Goal: Task Accomplishment & Management: Manage account settings

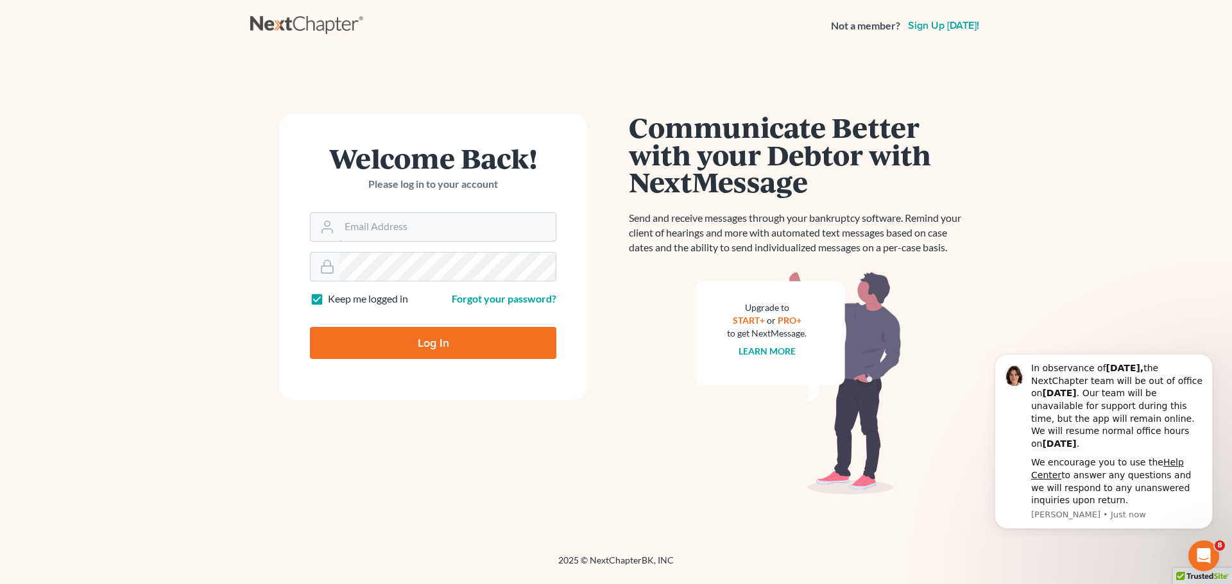
type input "[EMAIL_ADDRESS][DOMAIN_NAME]"
click at [384, 340] on input "Log In" at bounding box center [433, 343] width 246 height 32
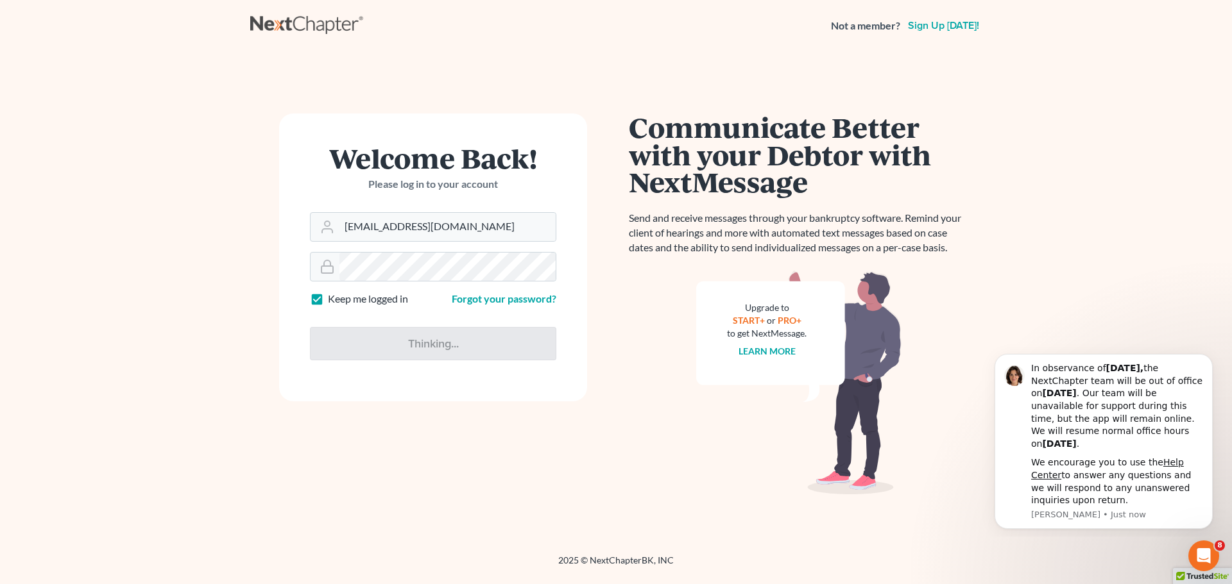
type input "Thinking..."
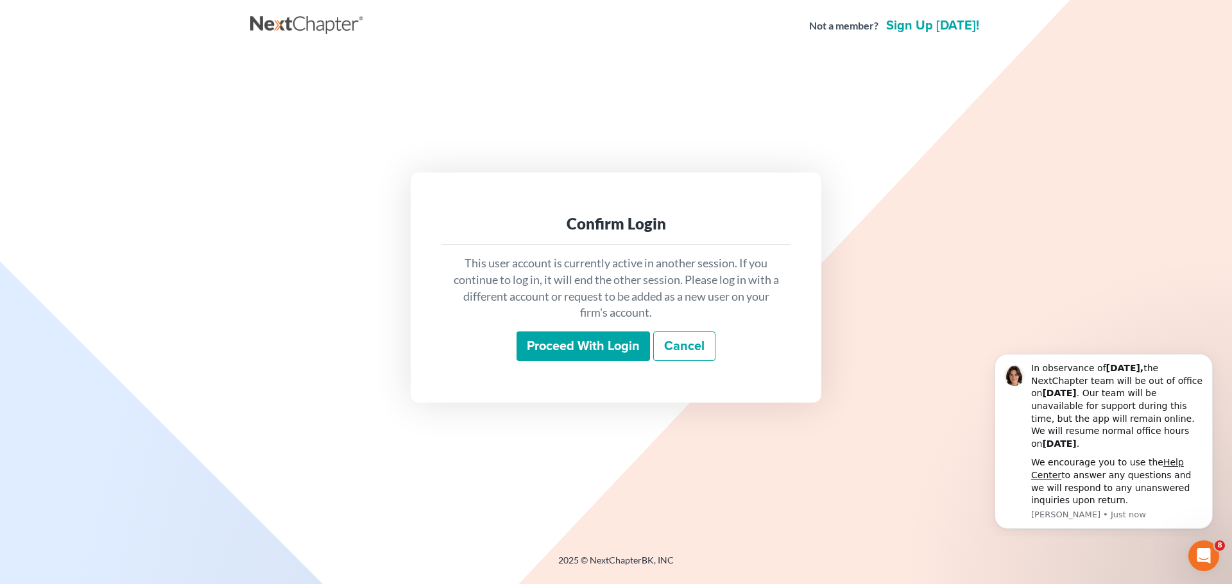
click at [602, 338] on input "Proceed with login" at bounding box center [582, 347] width 133 height 30
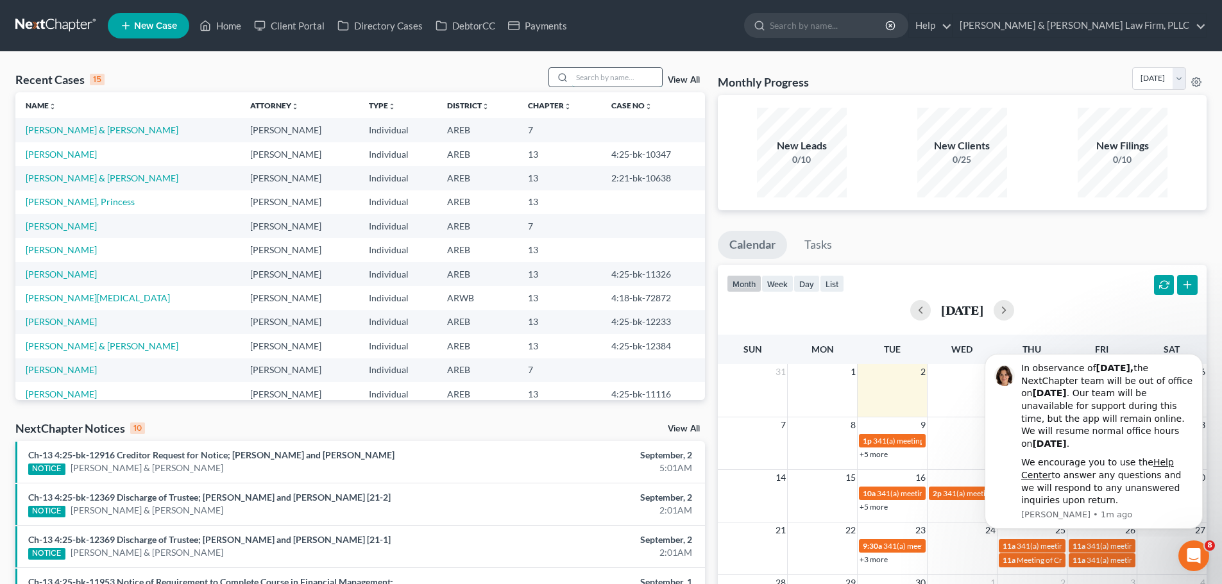
click at [620, 80] on input "search" at bounding box center [617, 77] width 90 height 19
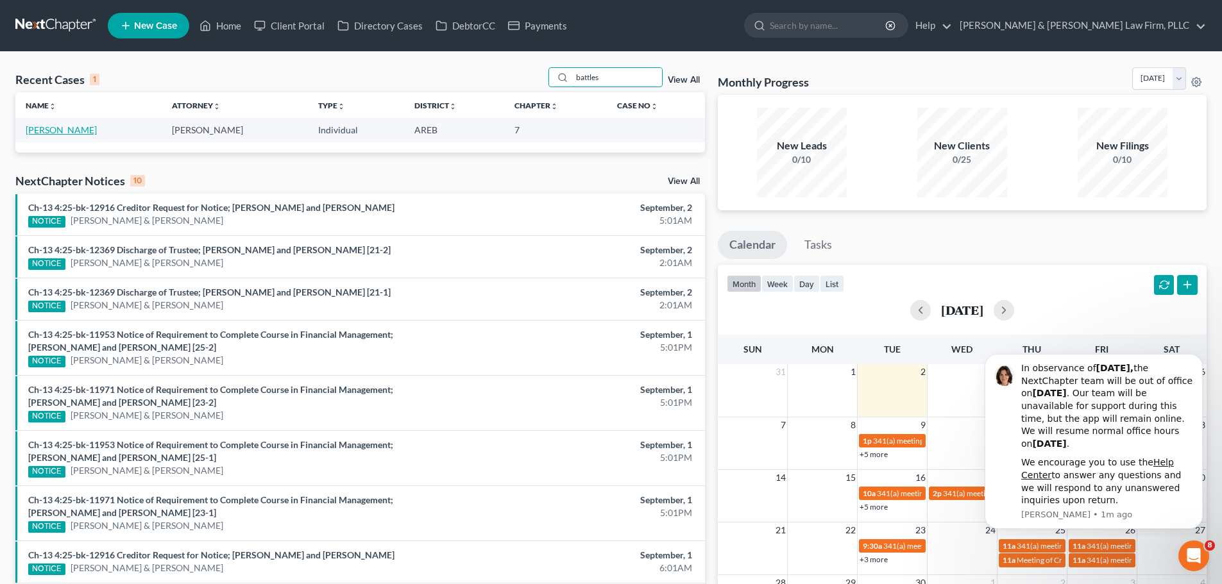
type input "battles"
click at [64, 126] on link "[PERSON_NAME]" at bounding box center [61, 129] width 71 height 11
select select "6"
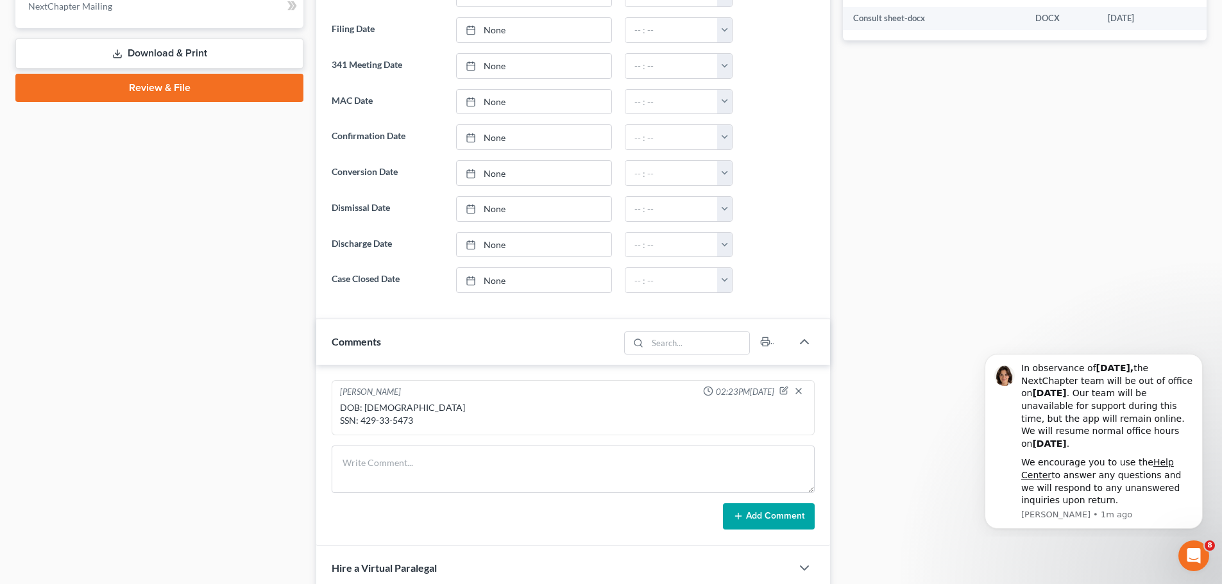
click at [156, 55] on link "Download & Print" at bounding box center [159, 53] width 288 height 30
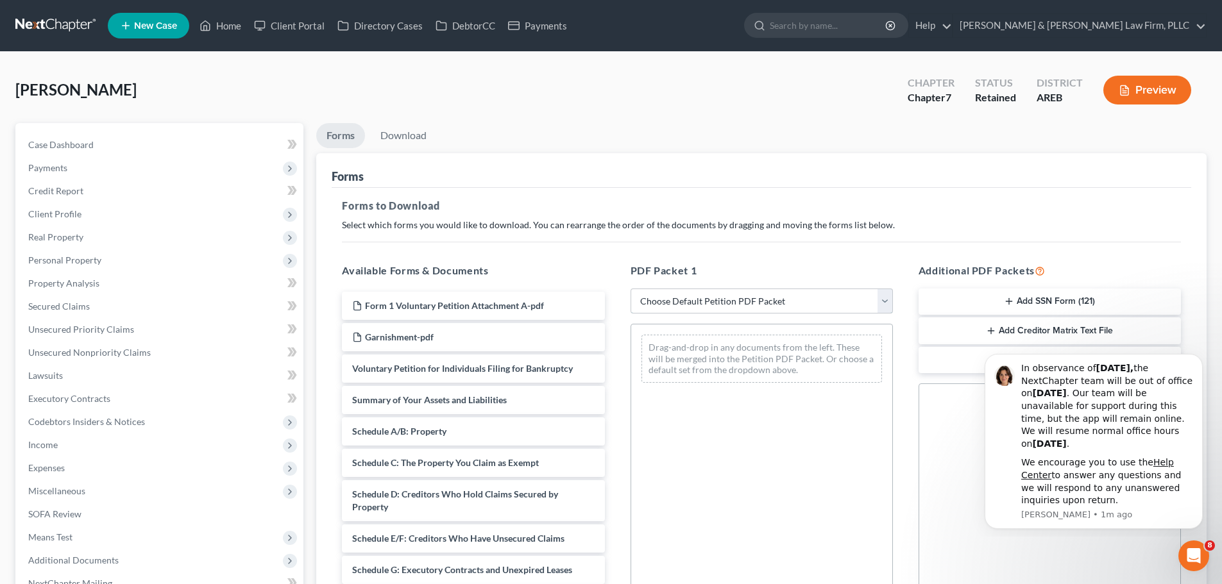
click at [730, 300] on select "Choose Default Petition PDF Packet Complete Bankruptcy Petition (all forms and …" at bounding box center [762, 302] width 262 height 26
select select "0"
click at [631, 289] on select "Choose Default Petition PDF Packet Complete Bankruptcy Petition (all forms and …" at bounding box center [762, 302] width 262 height 26
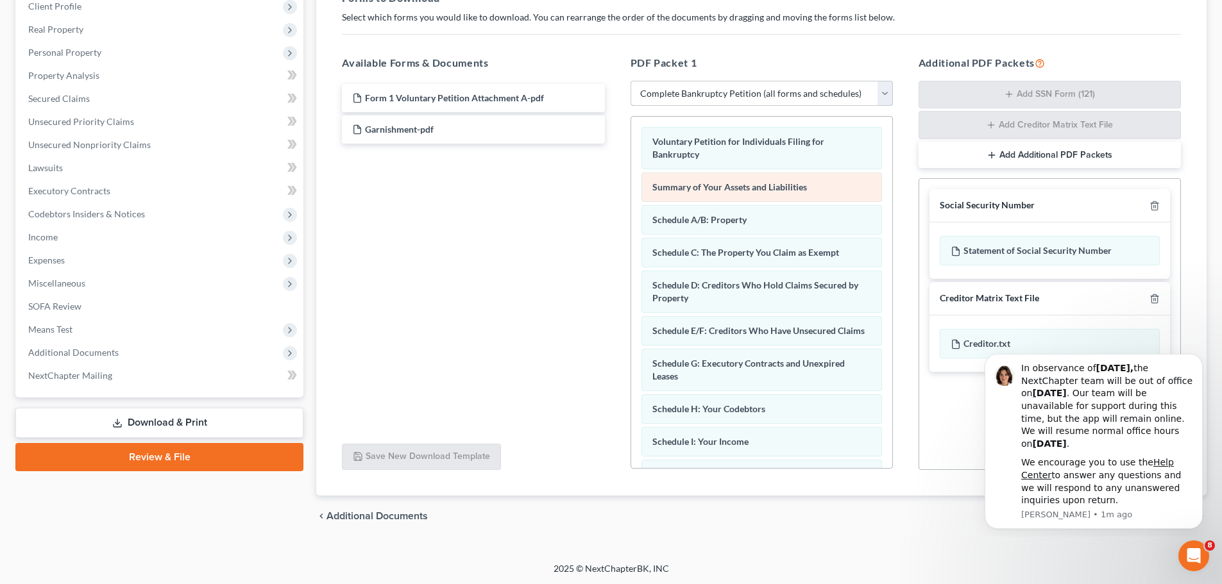
scroll to position [209, 0]
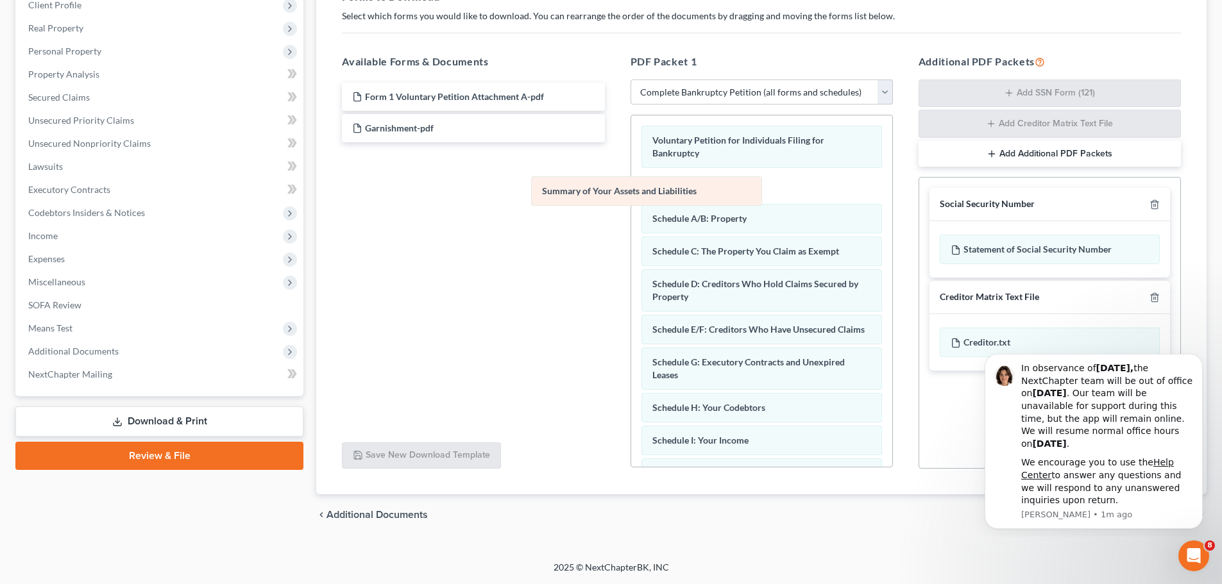
drag, startPoint x: 776, startPoint y: 189, endPoint x: 473, endPoint y: 221, distance: 305.2
click at [631, 221] on div "Summary of Your Assets and Liabilities Voluntary Petition for Individuals Filin…" at bounding box center [761, 488] width 261 height 747
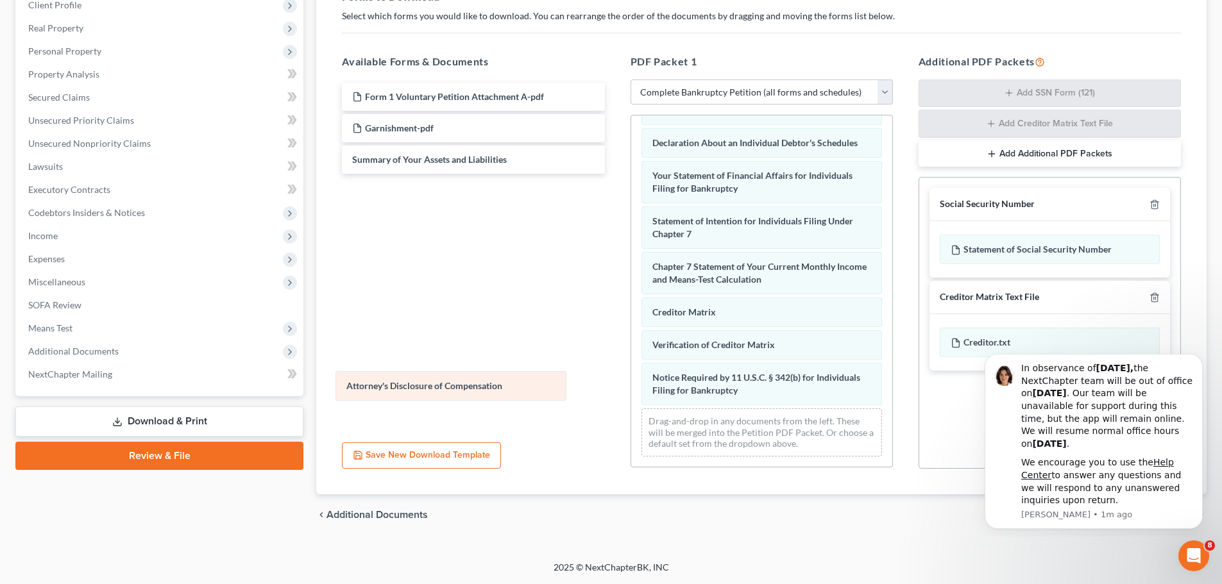
scroll to position [343, 0]
drag, startPoint x: 756, startPoint y: 388, endPoint x: 454, endPoint y: 383, distance: 302.2
click at [631, 383] on div "Attorney's Disclosure of Compensation Voluntary Petition for Individuals Filing…" at bounding box center [761, 126] width 261 height 682
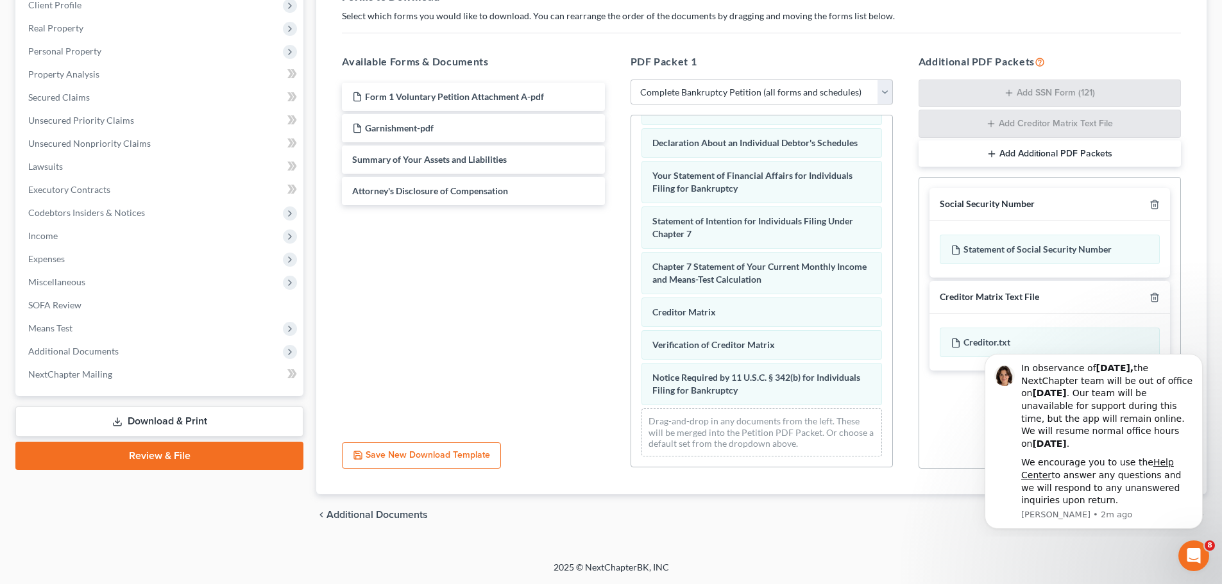
click at [1160, 301] on div "Creditor Matrix Text File" at bounding box center [1049, 297] width 241 height 33
click at [1155, 294] on icon "button" at bounding box center [1154, 297] width 6 height 8
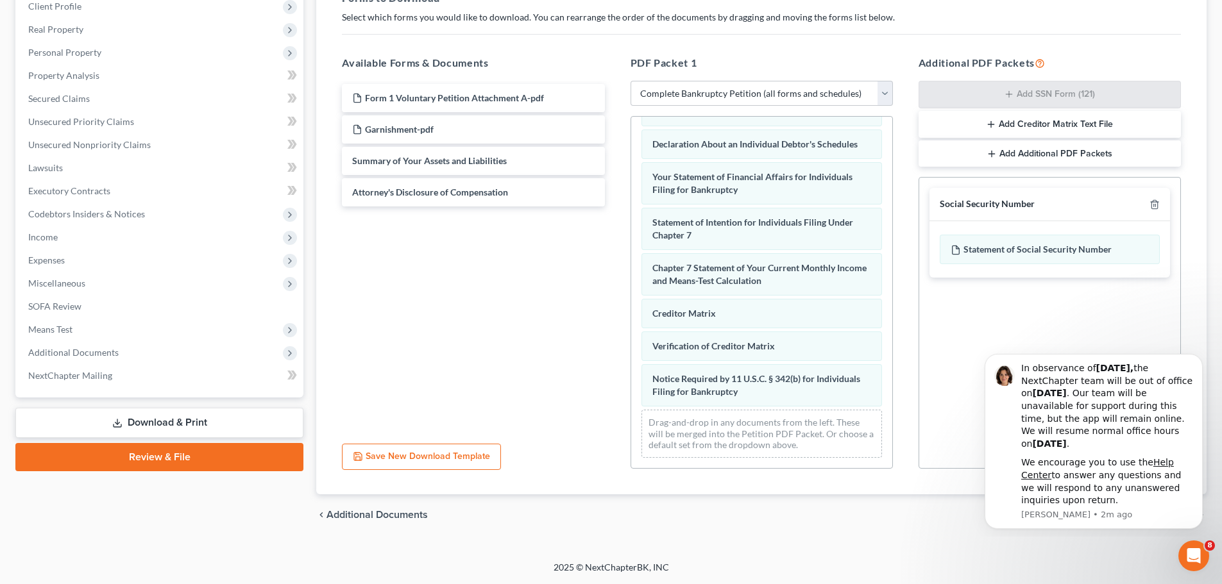
scroll to position [208, 0]
click at [1198, 357] on icon "Dismiss notification" at bounding box center [1198, 358] width 4 height 4
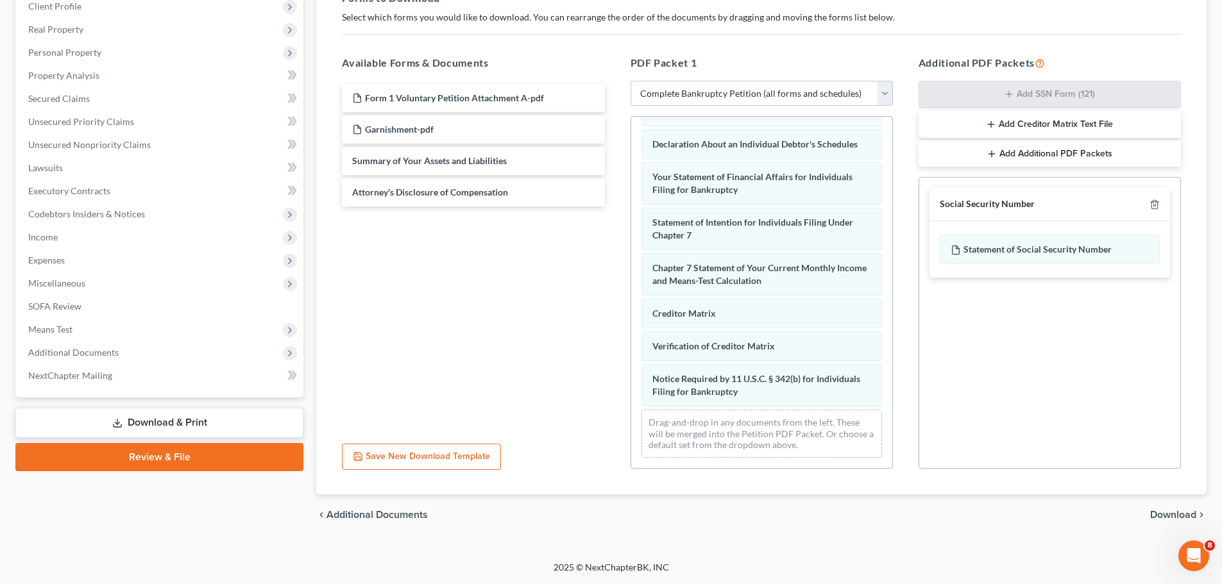
click at [1174, 513] on span "Download" at bounding box center [1173, 515] width 46 height 10
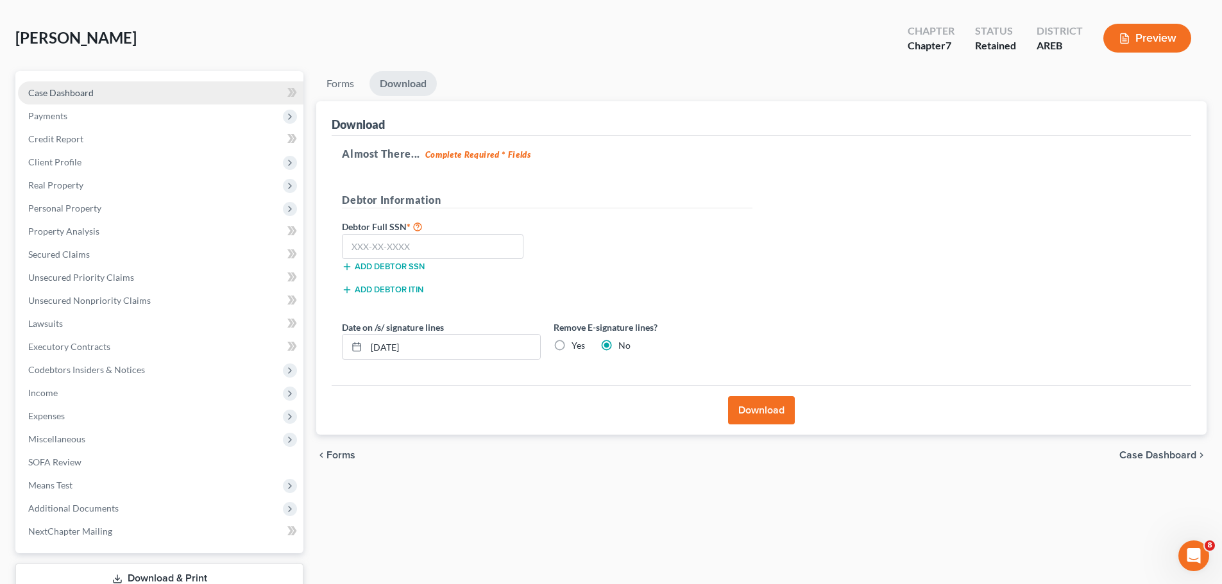
scroll to position [0, 0]
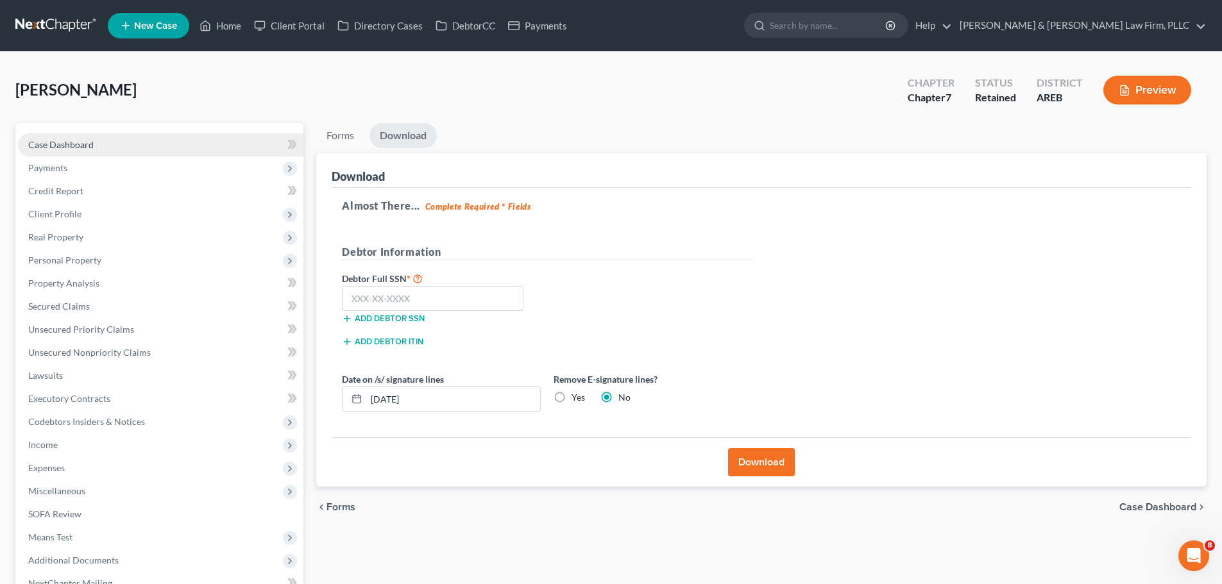
click at [138, 146] on link "Case Dashboard" at bounding box center [160, 144] width 285 height 23
select select "6"
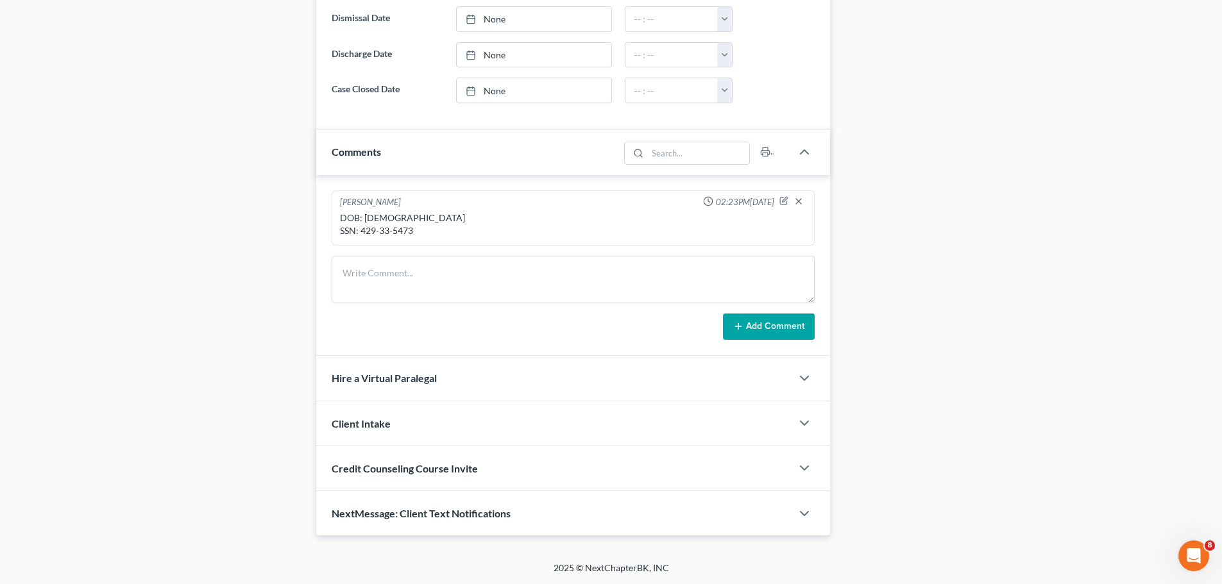
scroll to position [640, 0]
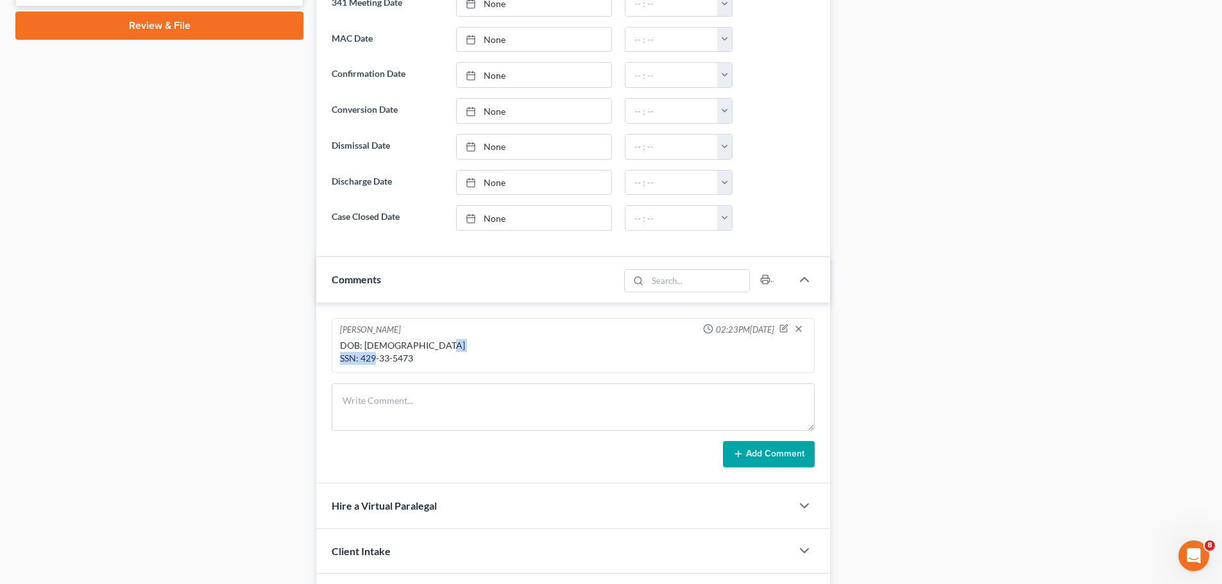
drag, startPoint x: 430, startPoint y: 357, endPoint x: 362, endPoint y: 361, distance: 67.5
click at [362, 361] on div "DOB: [DEMOGRAPHIC_DATA] SSN: 429-33-5473" at bounding box center [573, 352] width 466 height 26
copy div "429-33-5473"
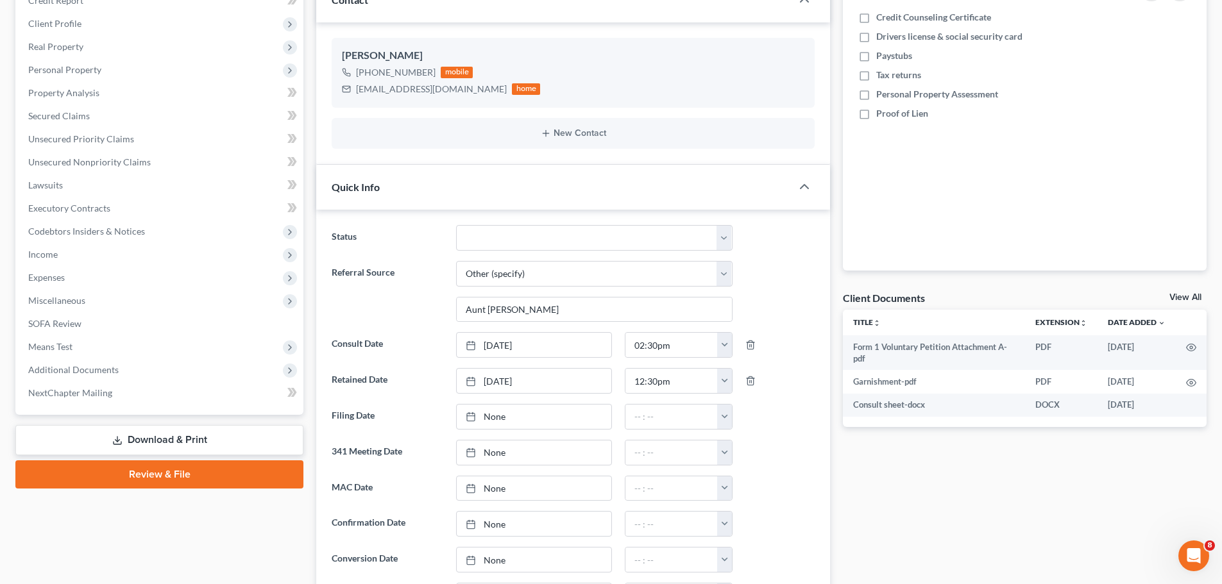
drag, startPoint x: 126, startPoint y: 437, endPoint x: 167, endPoint y: 416, distance: 46.5
click at [126, 436] on link "Download & Print" at bounding box center [159, 440] width 288 height 30
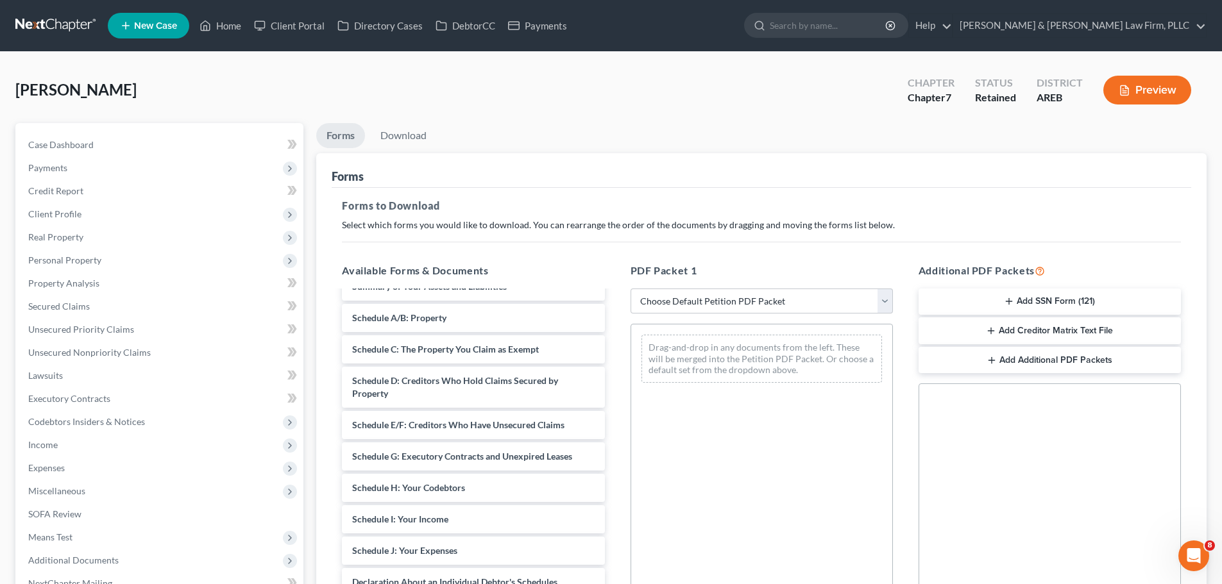
scroll to position [321, 0]
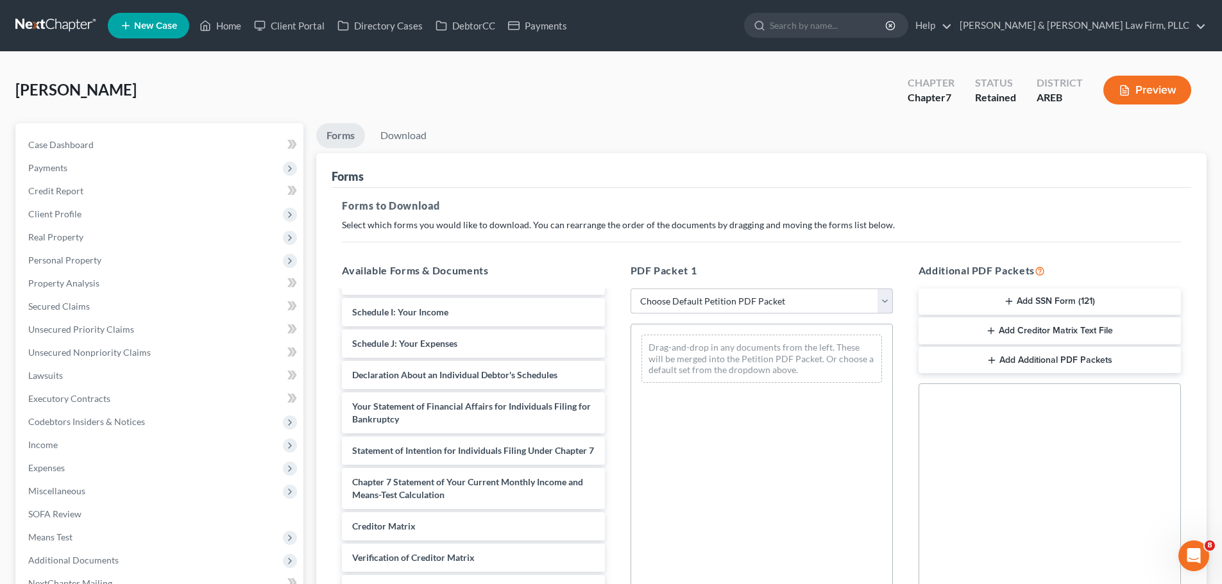
drag, startPoint x: 709, startPoint y: 295, endPoint x: 710, endPoint y: 303, distance: 8.4
click at [709, 295] on select "Choose Default Petition PDF Packet Complete Bankruptcy Petition (all forms and …" at bounding box center [762, 302] width 262 height 26
select select "0"
click at [631, 289] on select "Choose Default Petition PDF Packet Complete Bankruptcy Petition (all forms and …" at bounding box center [762, 302] width 262 height 26
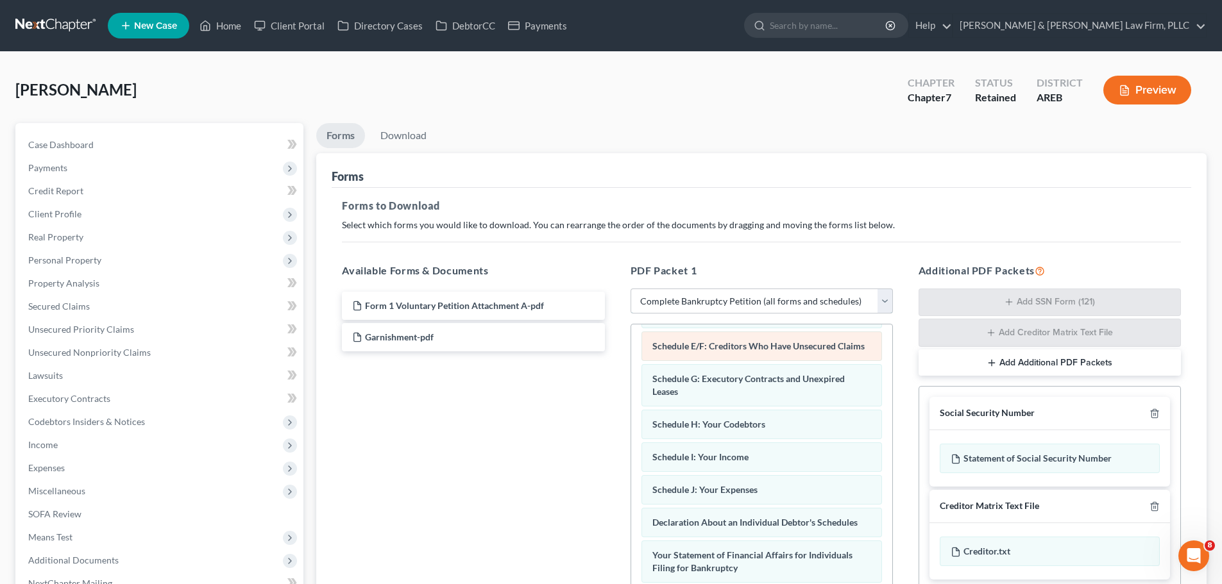
scroll to position [0, 0]
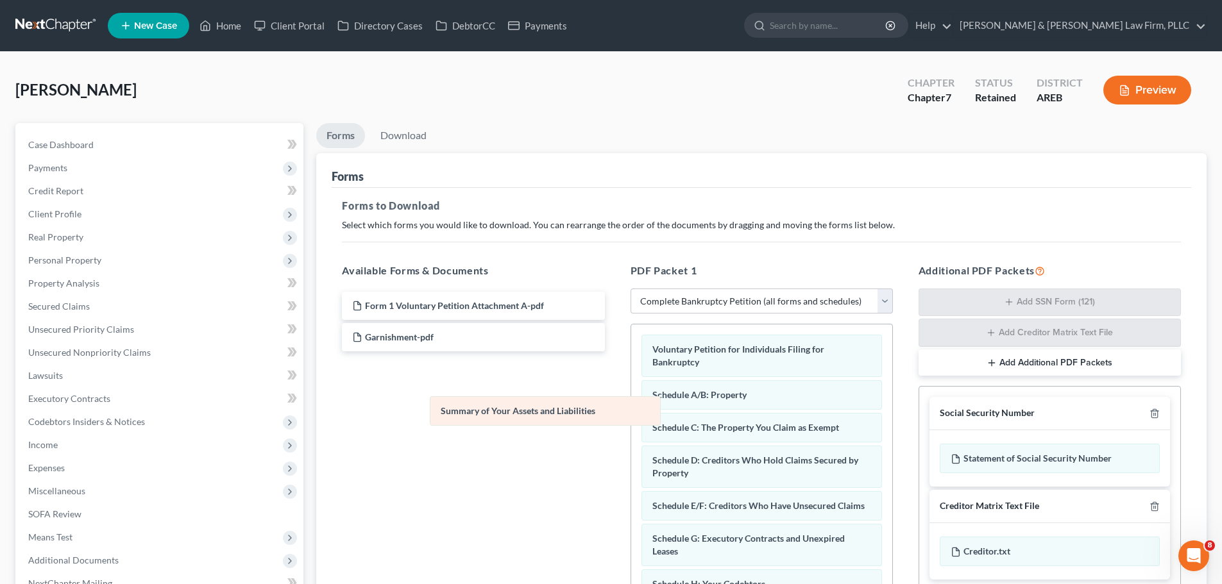
drag, startPoint x: 734, startPoint y: 389, endPoint x: 521, endPoint y: 405, distance: 213.6
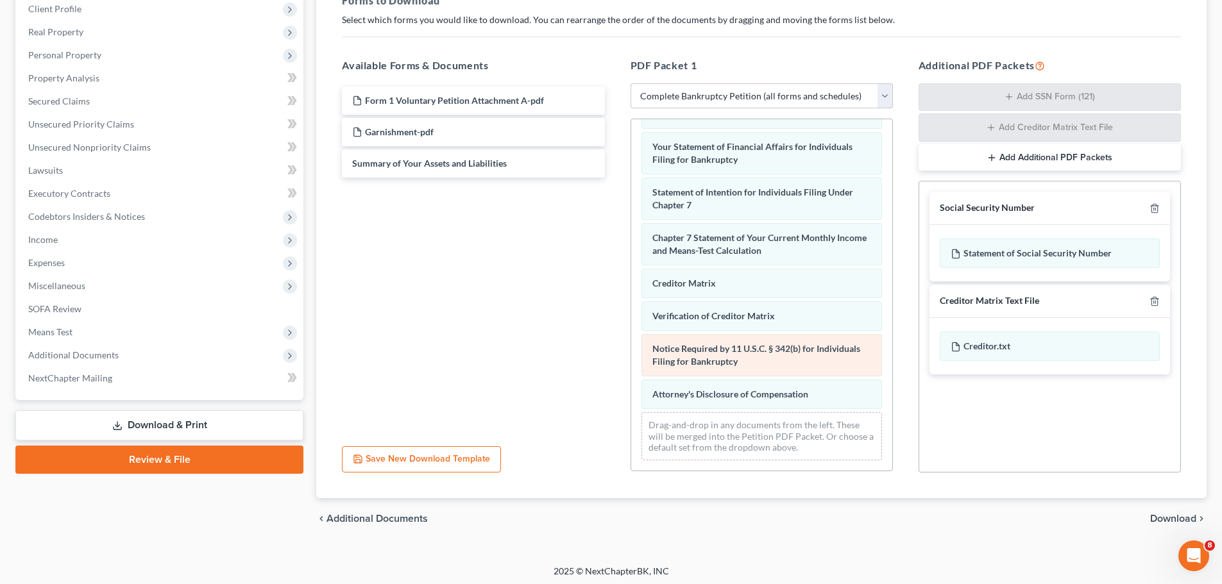
scroll to position [209, 0]
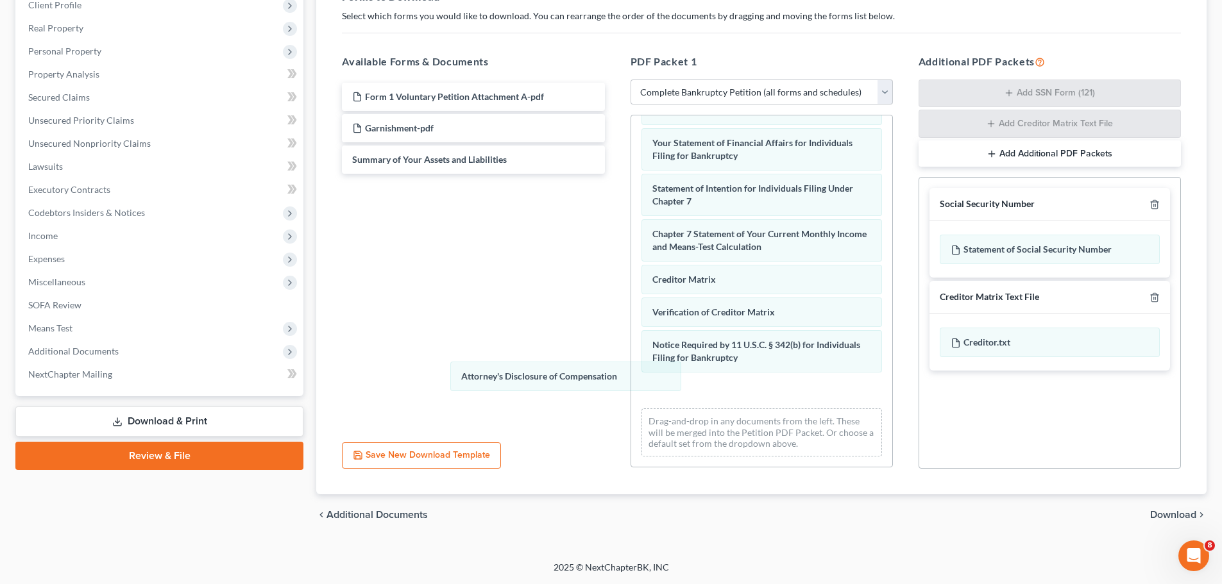
drag, startPoint x: 745, startPoint y: 396, endPoint x: 505, endPoint y: 380, distance: 241.1
click at [631, 380] on div "Attorney's Disclosure of Compensation Voluntary Petition for Individuals Filing…" at bounding box center [761, 109] width 261 height 715
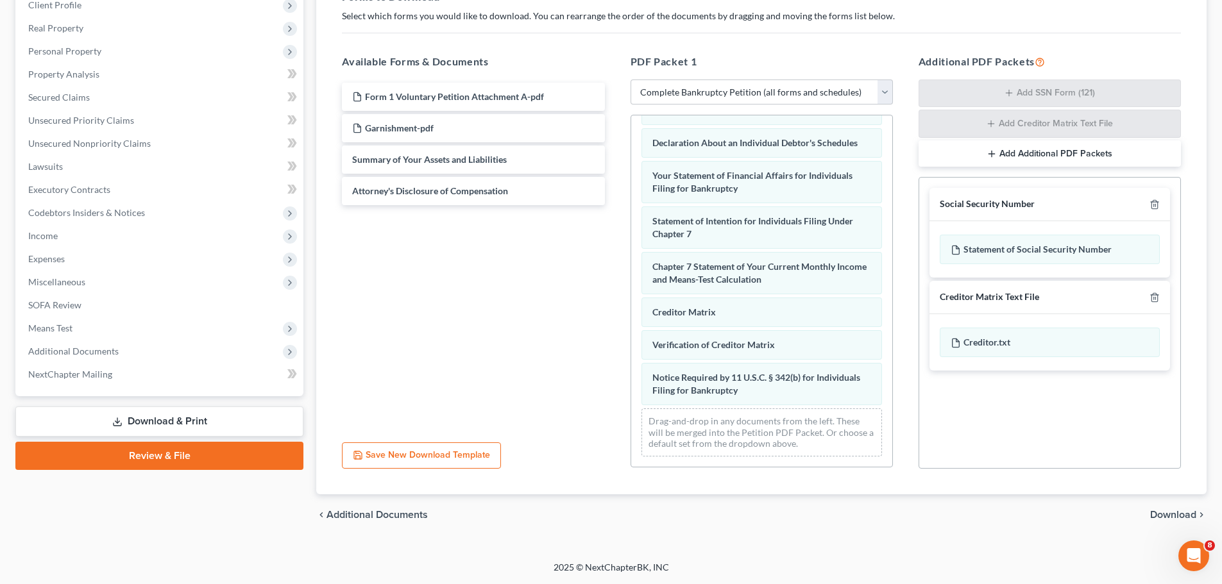
click at [1146, 297] on div at bounding box center [1151, 297] width 15 height 12
click at [1154, 296] on icon "button" at bounding box center [1154, 297] width 10 height 10
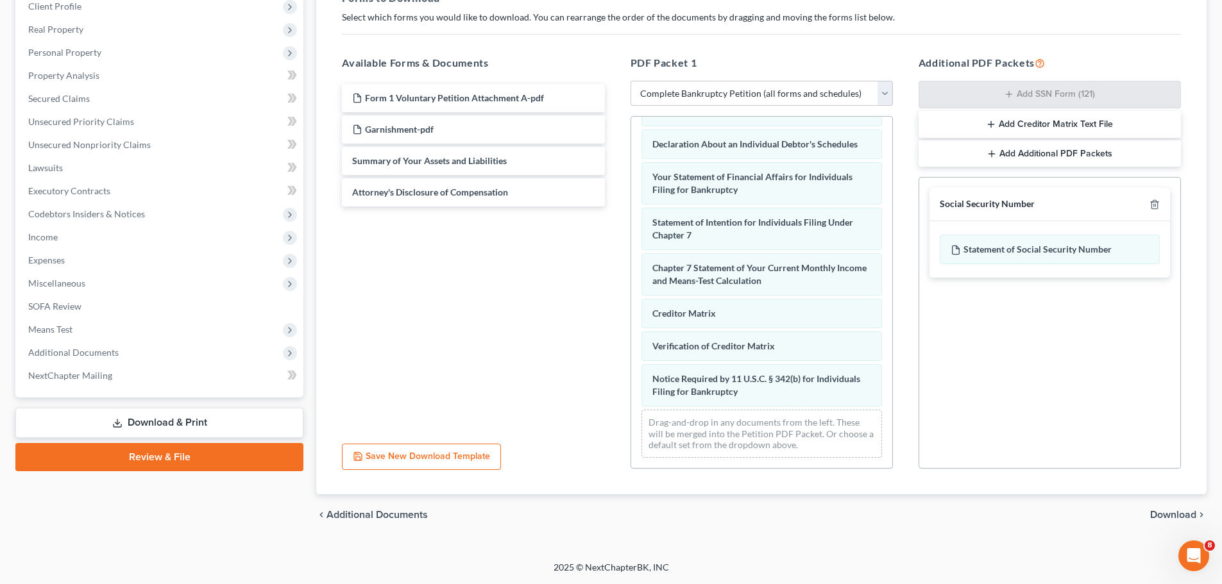
drag, startPoint x: 1162, startPoint y: 510, endPoint x: 1143, endPoint y: 505, distance: 19.9
click at [1160, 507] on div "chevron_left Additional Documents Download chevron_right" at bounding box center [761, 515] width 890 height 41
click at [1176, 514] on span "Download" at bounding box center [1173, 515] width 46 height 10
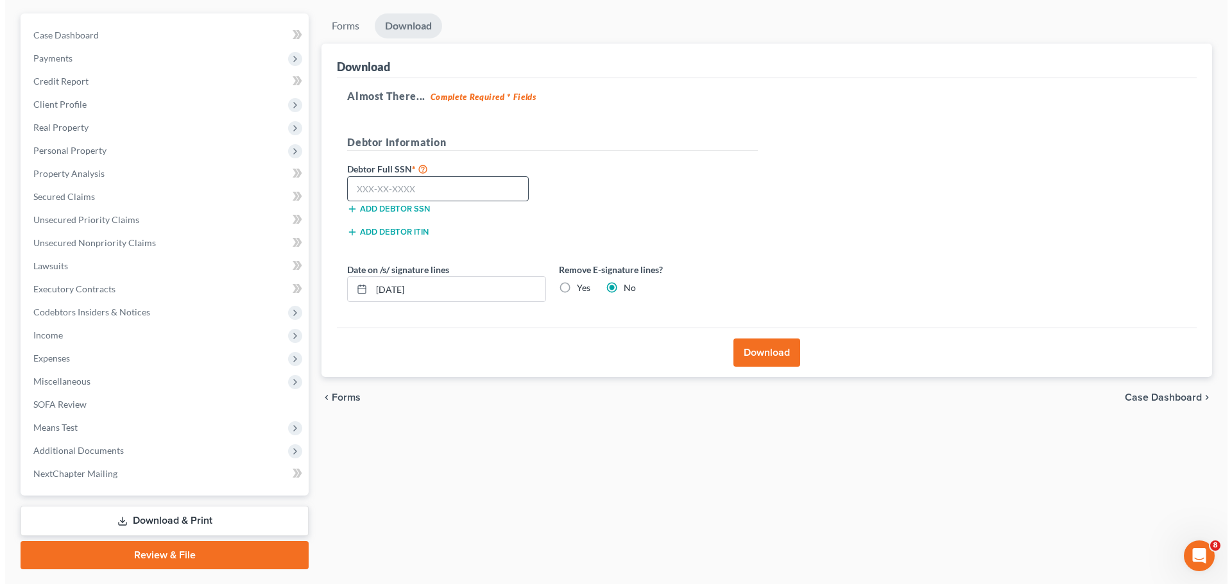
scroll to position [80, 0]
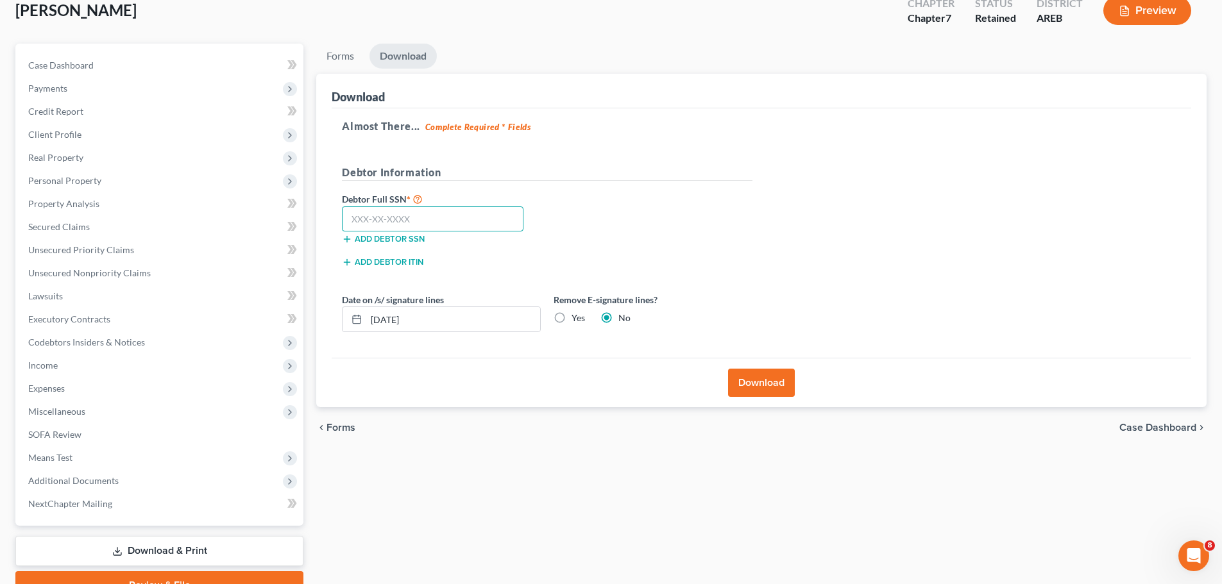
click at [425, 210] on input "text" at bounding box center [433, 220] width 182 height 26
paste input "429-33-5473"
type input "429-33-5473"
click at [572, 316] on label "Yes" at bounding box center [578, 318] width 13 height 13
click at [577, 316] on input "Yes" at bounding box center [581, 316] width 8 height 8
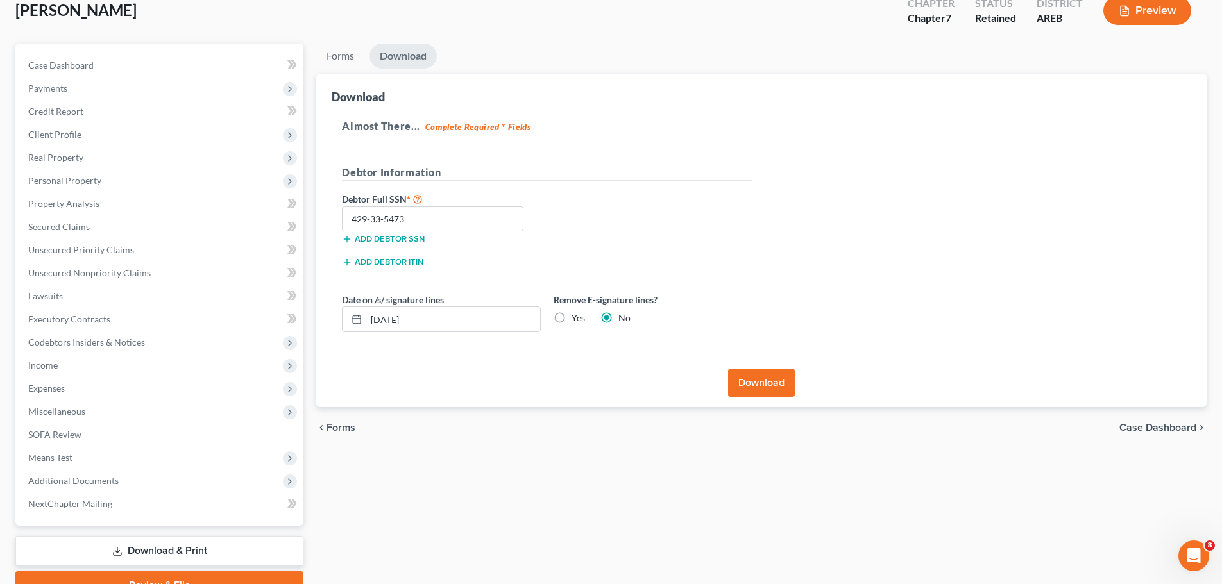
radio input "true"
radio input "false"
click at [734, 385] on button "Download" at bounding box center [761, 383] width 67 height 28
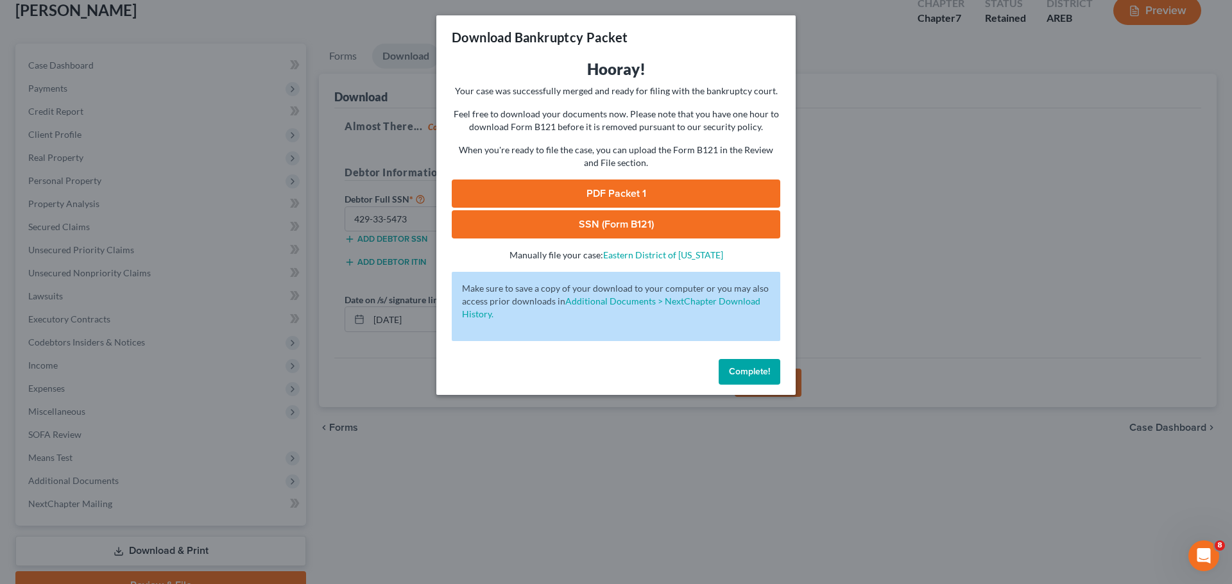
click at [718, 200] on link "PDF Packet 1" at bounding box center [616, 194] width 328 height 28
click at [616, 222] on link "SSN (Form B121)" at bounding box center [616, 224] width 328 height 28
click at [858, 162] on div "Download Bankruptcy Packet Hooray! Your case was successfully merged and ready …" at bounding box center [616, 292] width 1232 height 584
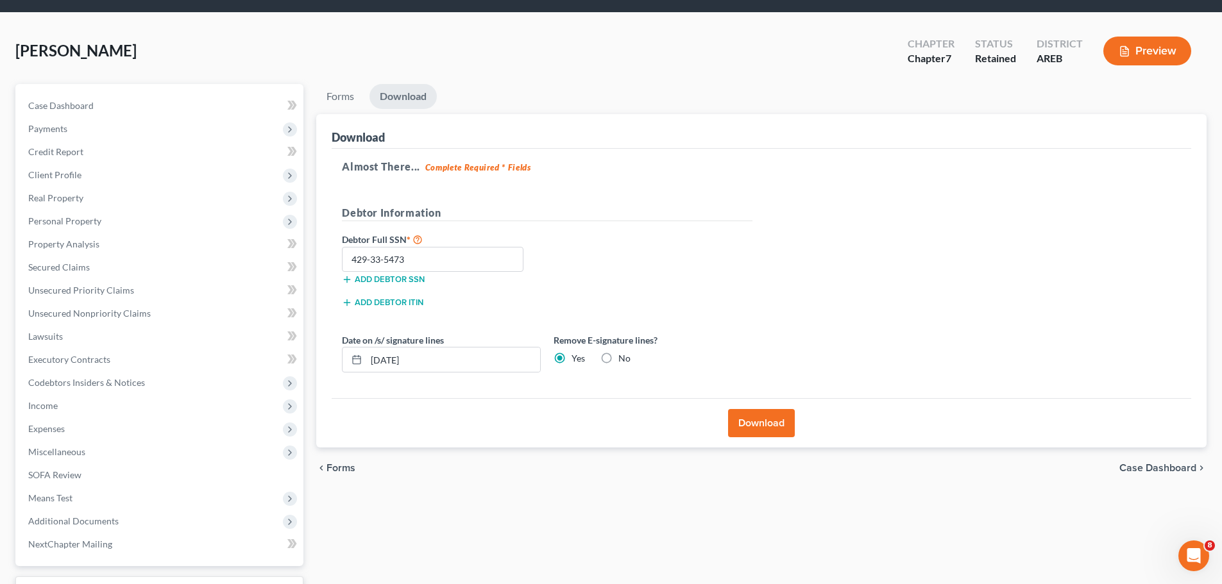
scroll to position [0, 0]
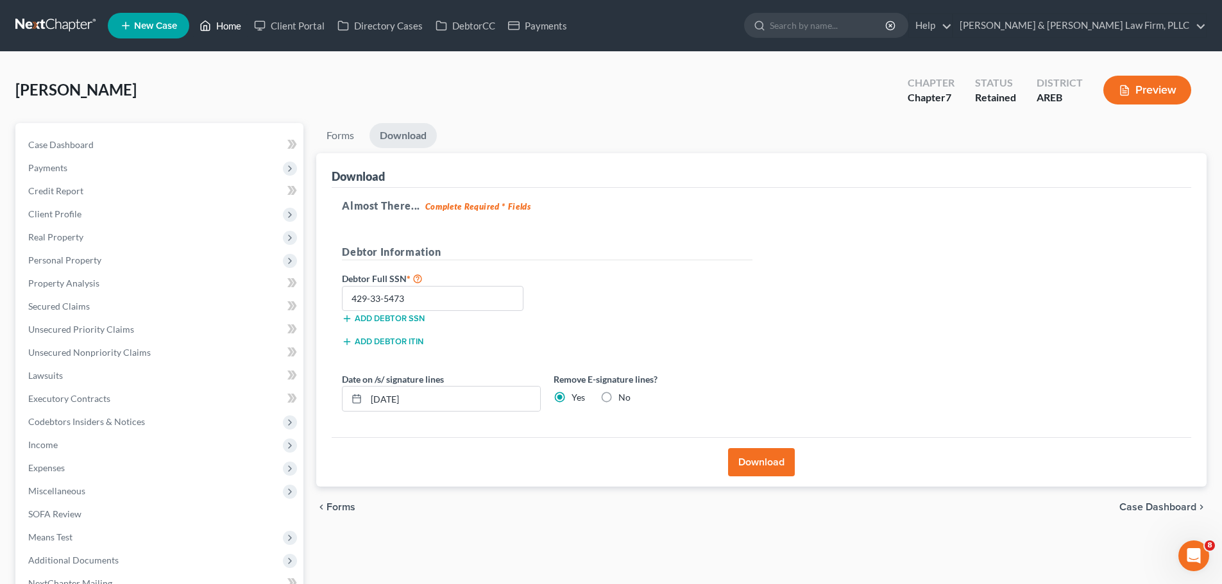
click at [225, 22] on link "Home" at bounding box center [220, 25] width 55 height 23
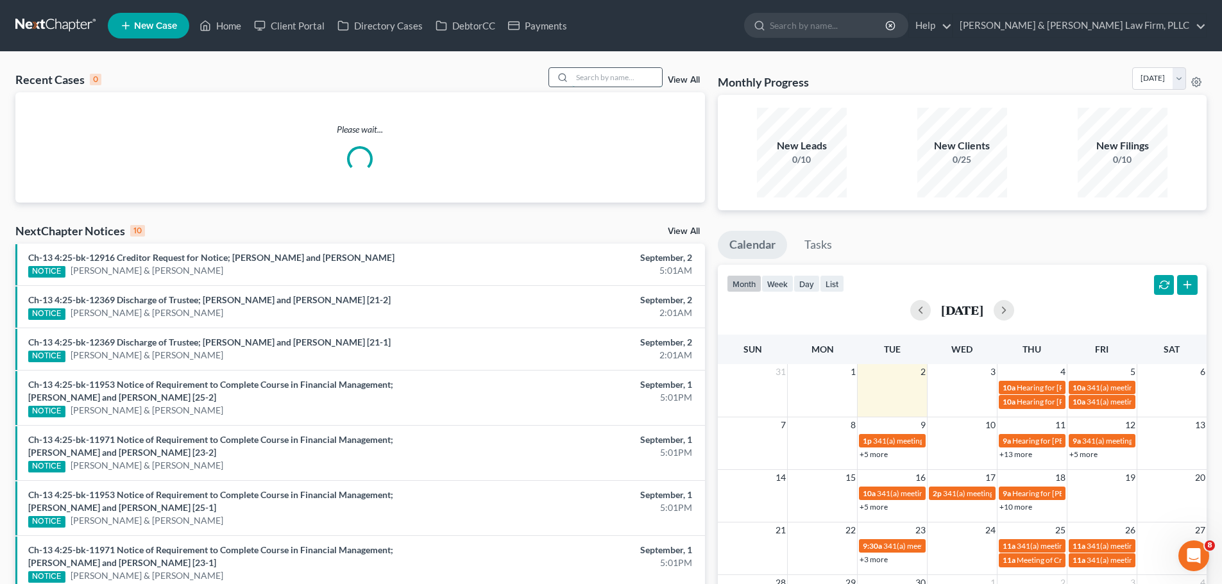
click at [578, 78] on input "search" at bounding box center [617, 77] width 90 height 19
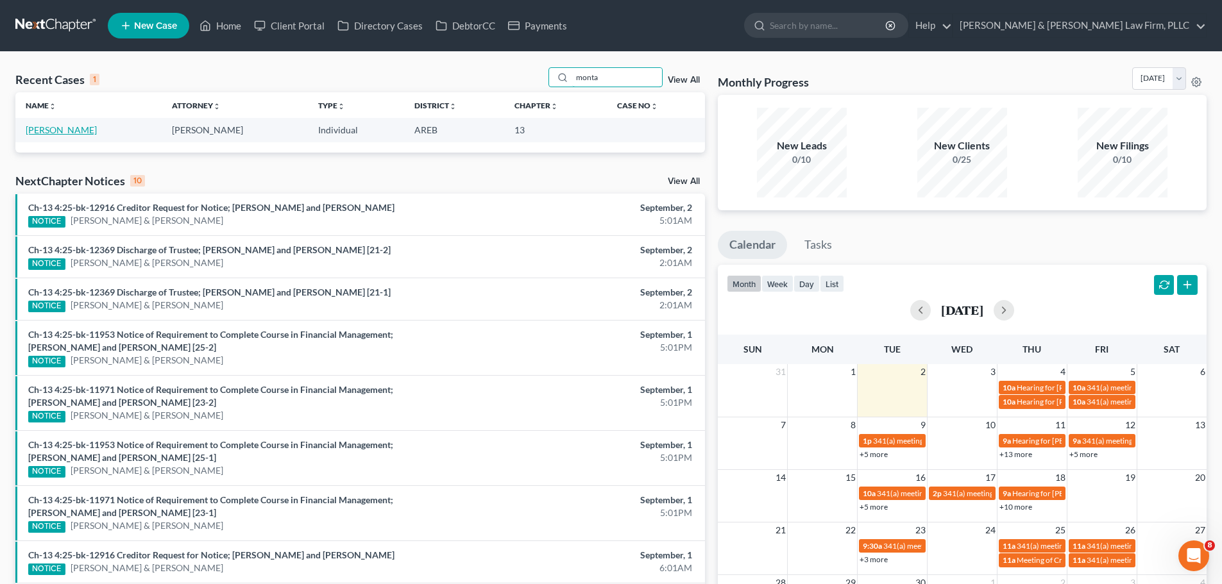
type input "monta"
click at [46, 131] on link "[PERSON_NAME]" at bounding box center [61, 129] width 71 height 11
select select "2"
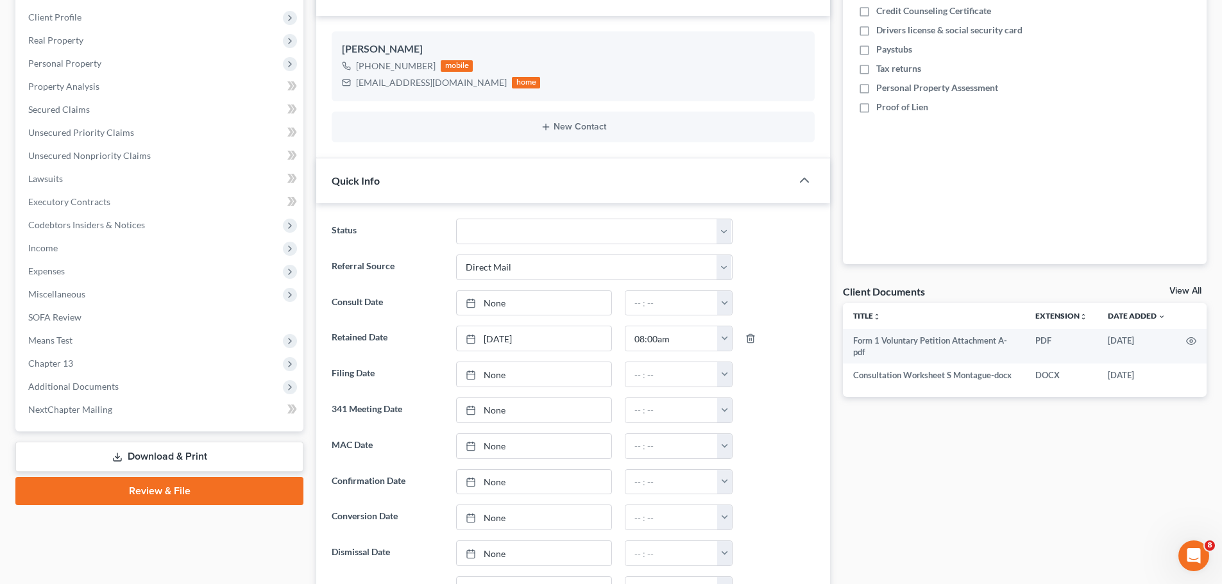
scroll to position [385, 0]
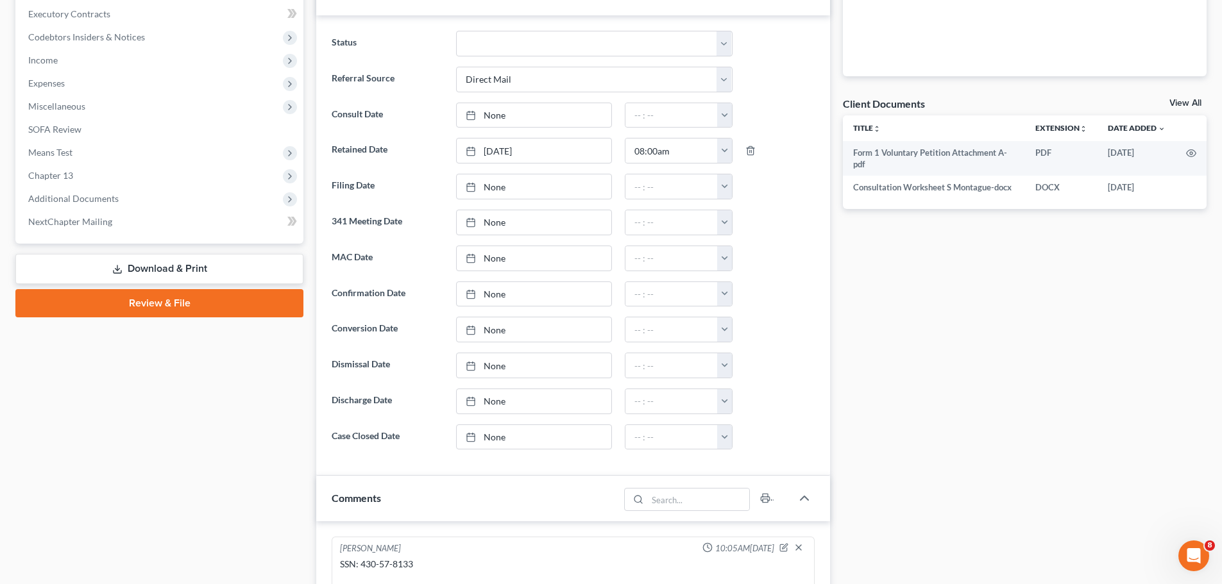
click at [114, 275] on link "Download & Print" at bounding box center [159, 269] width 288 height 30
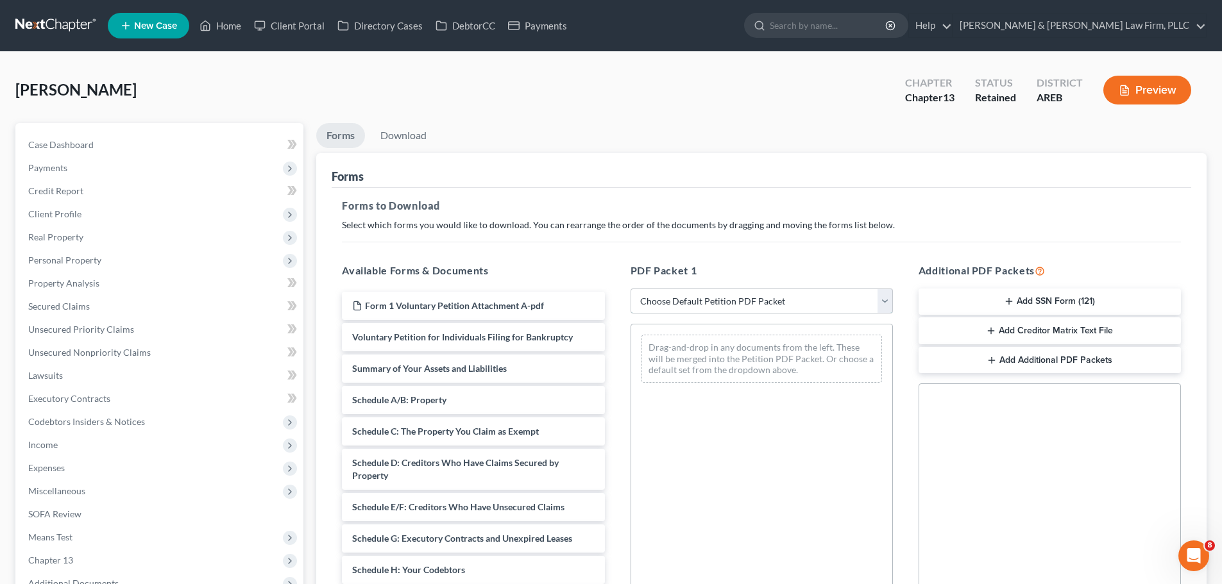
click at [710, 303] on select "Choose Default Petition PDF Packet Complete Bankruptcy Petition (all forms and …" at bounding box center [762, 302] width 262 height 26
select select "0"
click at [631, 289] on select "Choose Default Petition PDF Packet Complete Bankruptcy Petition (all forms and …" at bounding box center [762, 302] width 262 height 26
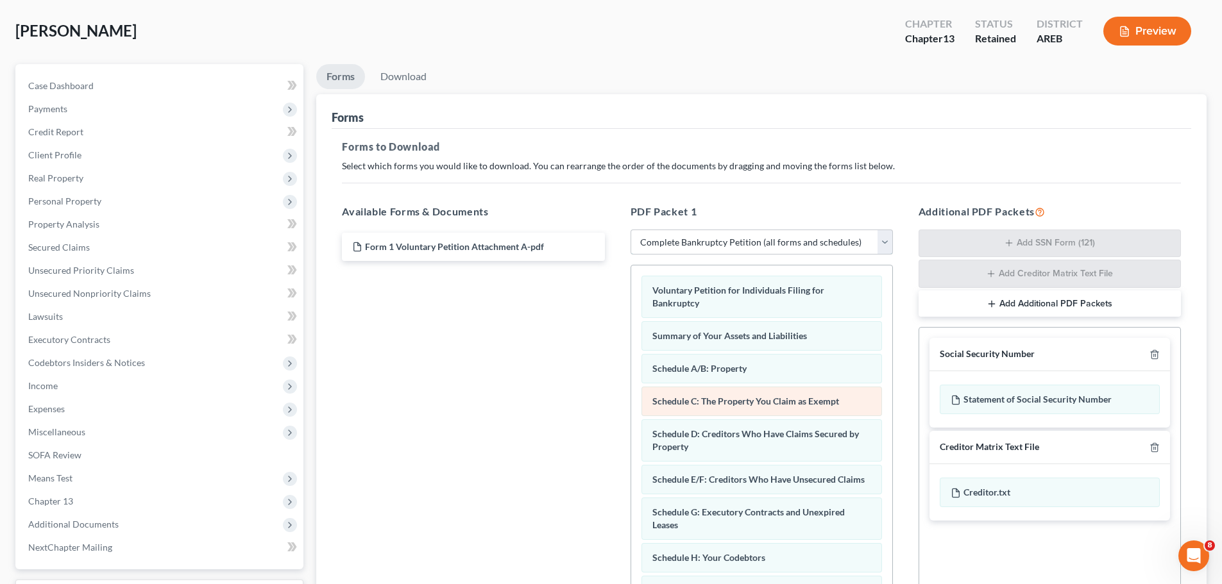
scroll to position [128, 0]
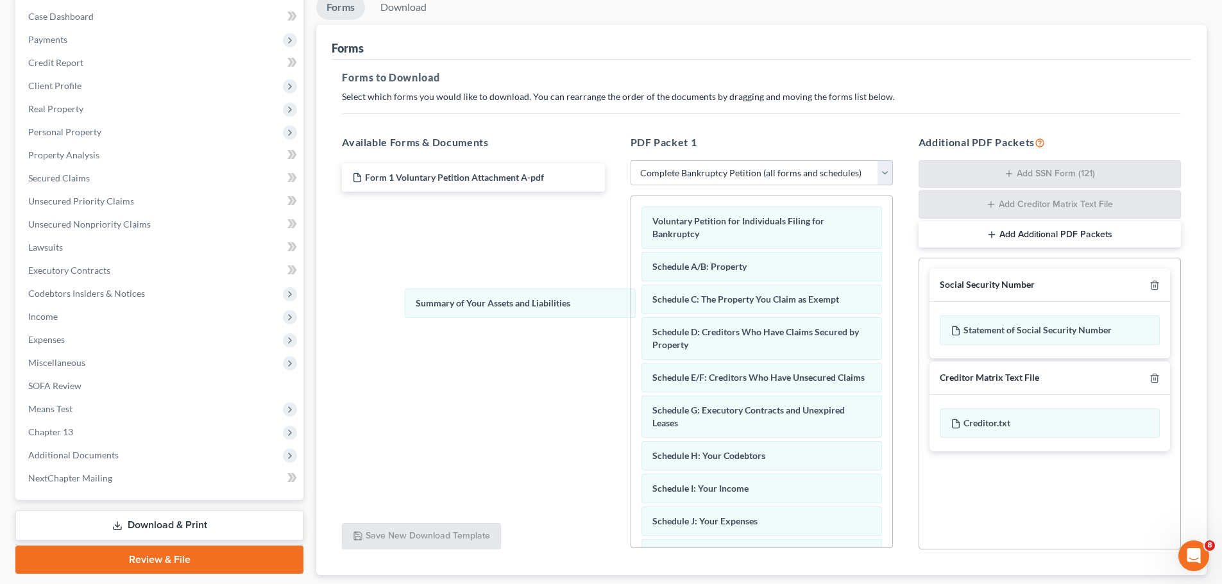
drag, startPoint x: 734, startPoint y: 278, endPoint x: 500, endPoint y: 312, distance: 235.9
click at [631, 314] on div "Summary of Your Assets and Liabilities Voluntary Petition for Individuals Filin…" at bounding box center [761, 530] width 261 height 669
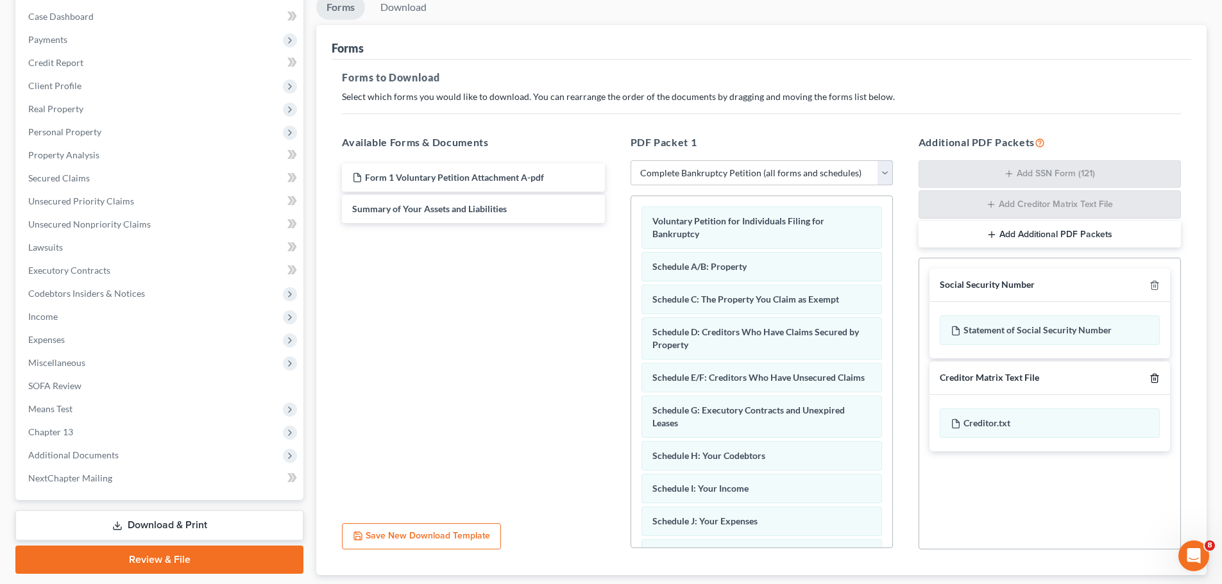
click at [1155, 382] on icon "button" at bounding box center [1154, 378] width 6 height 8
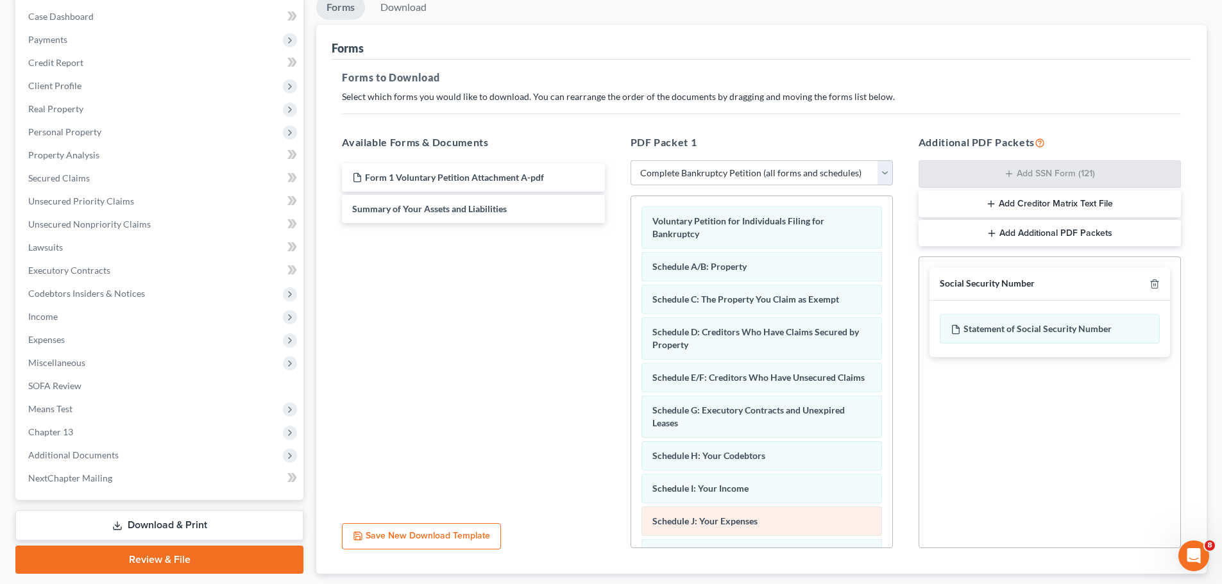
scroll to position [330, 0]
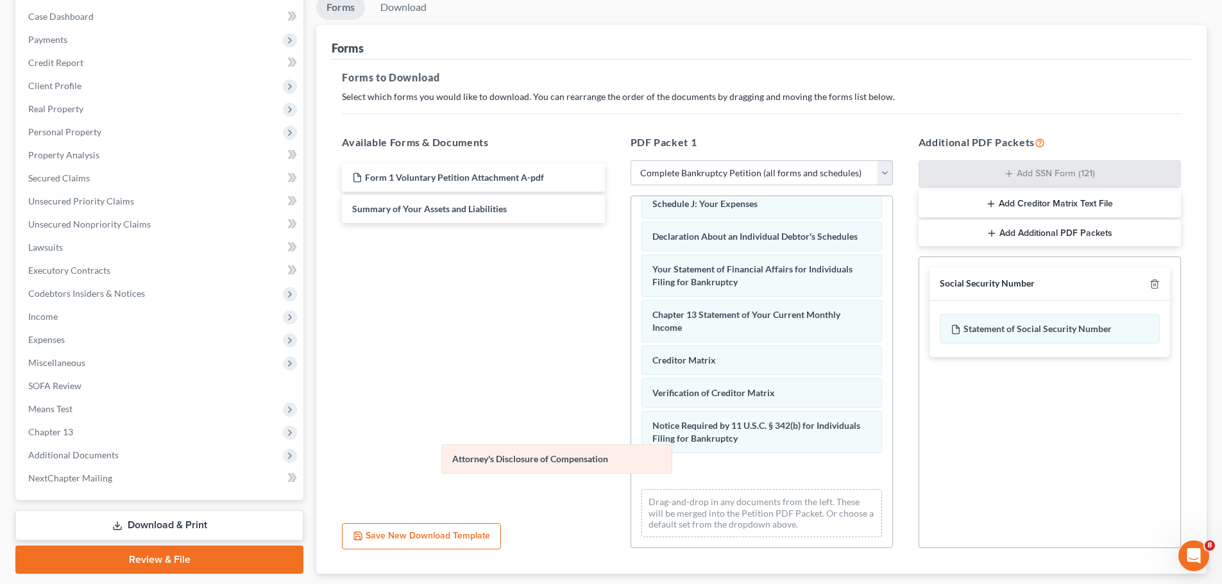
drag, startPoint x: 729, startPoint y: 471, endPoint x: 527, endPoint y: 459, distance: 201.8
click at [631, 459] on div "Attorney's Disclosure of Compensation Voluntary Petition for Individuals Filing…" at bounding box center [761, 213] width 261 height 669
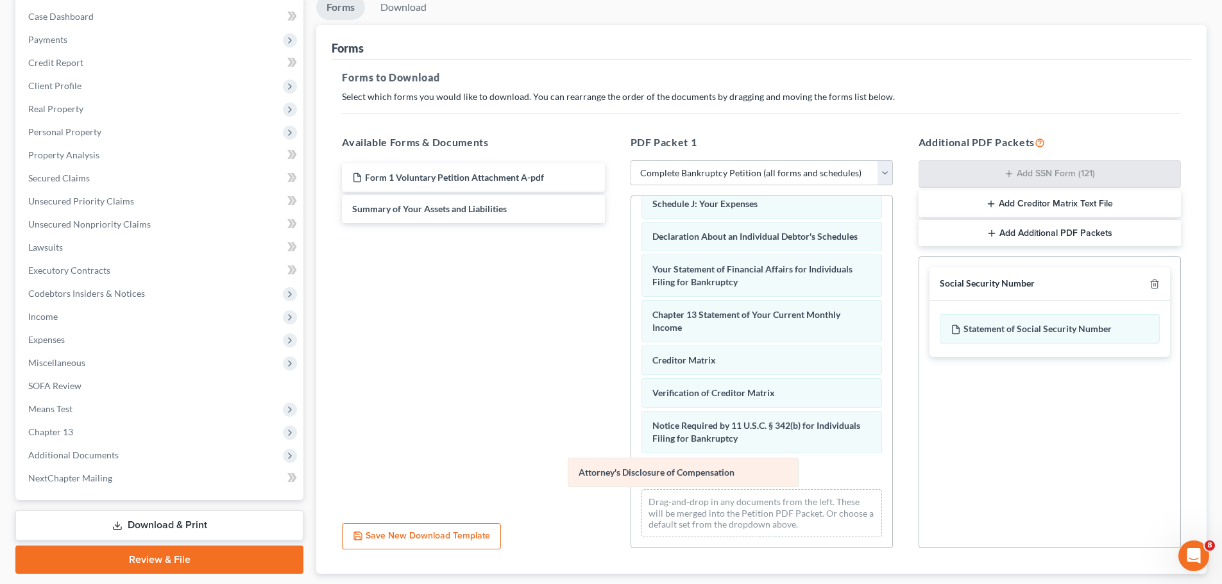
drag, startPoint x: 733, startPoint y: 472, endPoint x: 496, endPoint y: 473, distance: 236.1
click at [631, 473] on div "Attorney's Disclosure of Compensation Voluntary Petition for Individuals Filing…" at bounding box center [761, 213] width 261 height 669
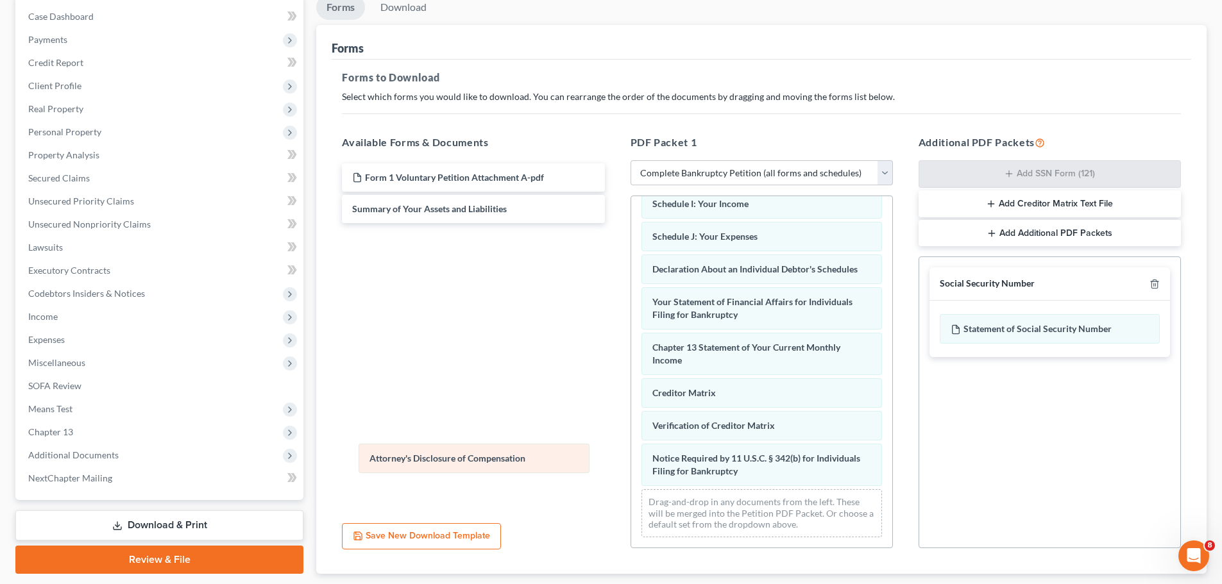
scroll to position [298, 0]
drag, startPoint x: 773, startPoint y: 475, endPoint x: 462, endPoint y: 432, distance: 313.4
click at [631, 432] on div "Attorney's Disclosure of Compensation Voluntary Petition for Individuals Filing…" at bounding box center [761, 229] width 261 height 636
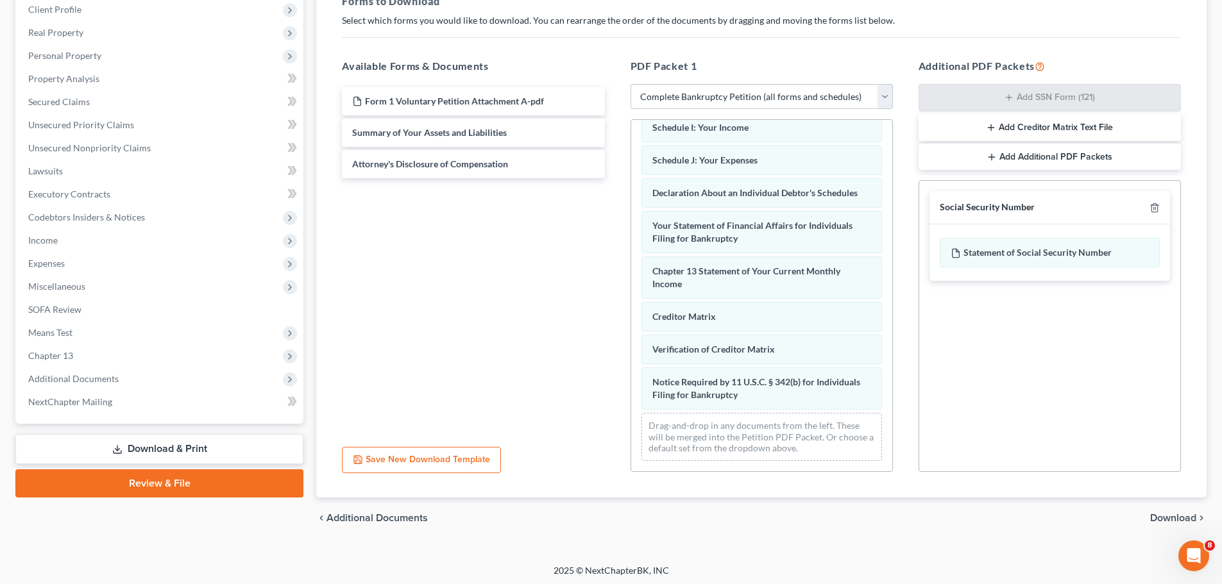
scroll to position [208, 0]
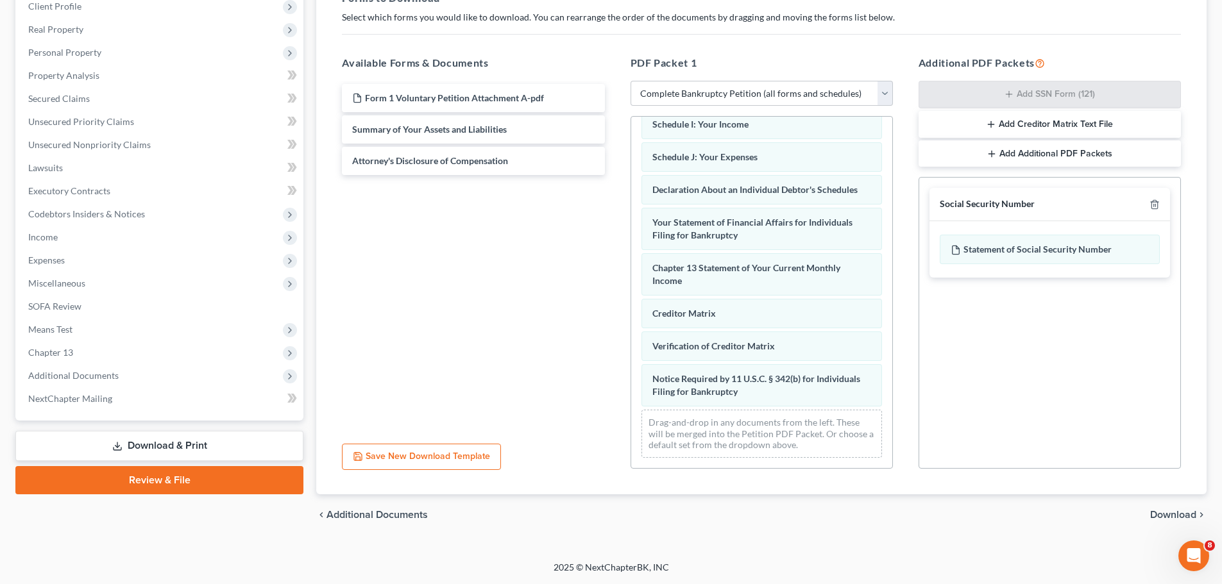
click at [1164, 505] on div "chevron_left Additional Documents Download chevron_right" at bounding box center [761, 515] width 890 height 41
click at [1157, 515] on span "Download" at bounding box center [1173, 515] width 46 height 10
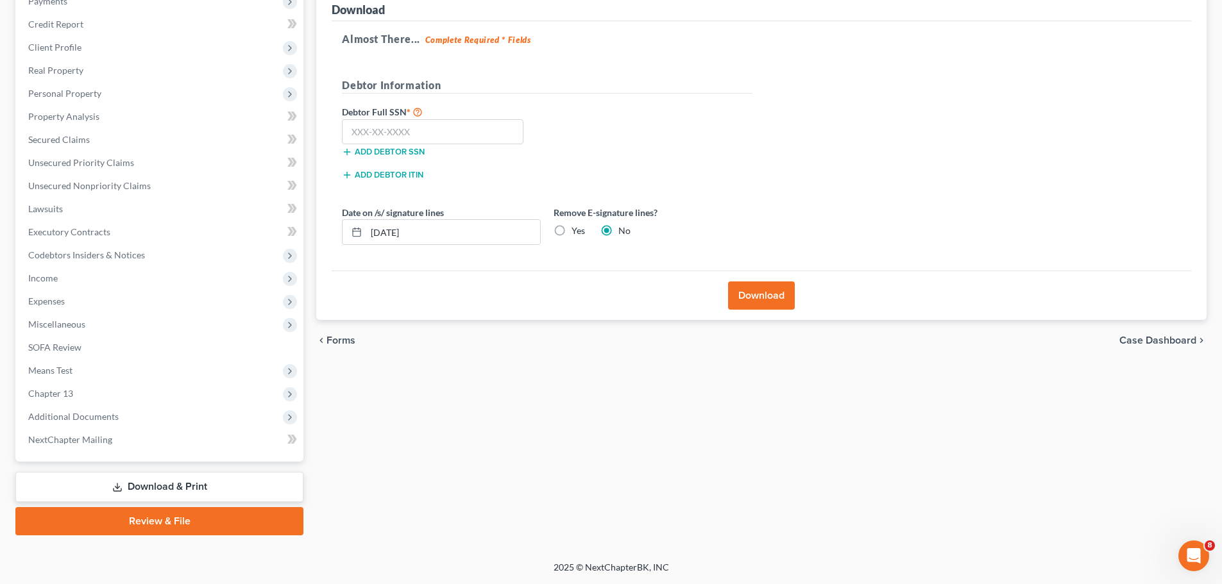
scroll to position [167, 0]
click at [386, 128] on input "text" at bounding box center [433, 132] width 182 height 26
paste input "429-33-5473"
type input "429-33-5473"
click at [572, 229] on label "Yes" at bounding box center [578, 231] width 13 height 13
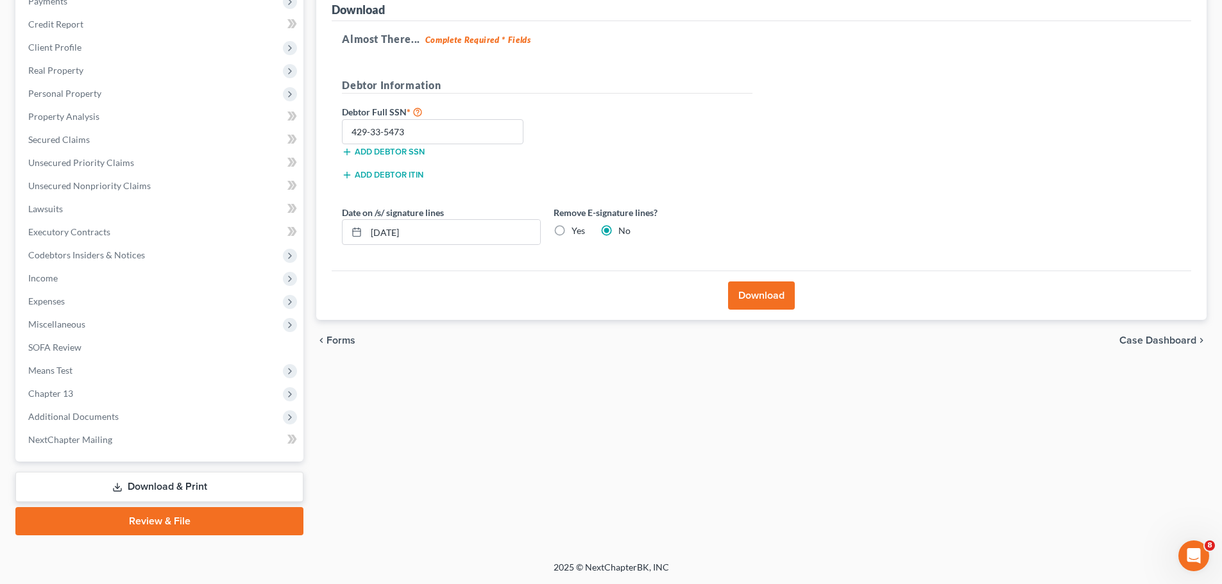
click at [577, 229] on input "Yes" at bounding box center [581, 229] width 8 height 8
radio input "true"
radio input "false"
click at [740, 294] on button "Download" at bounding box center [761, 296] width 67 height 28
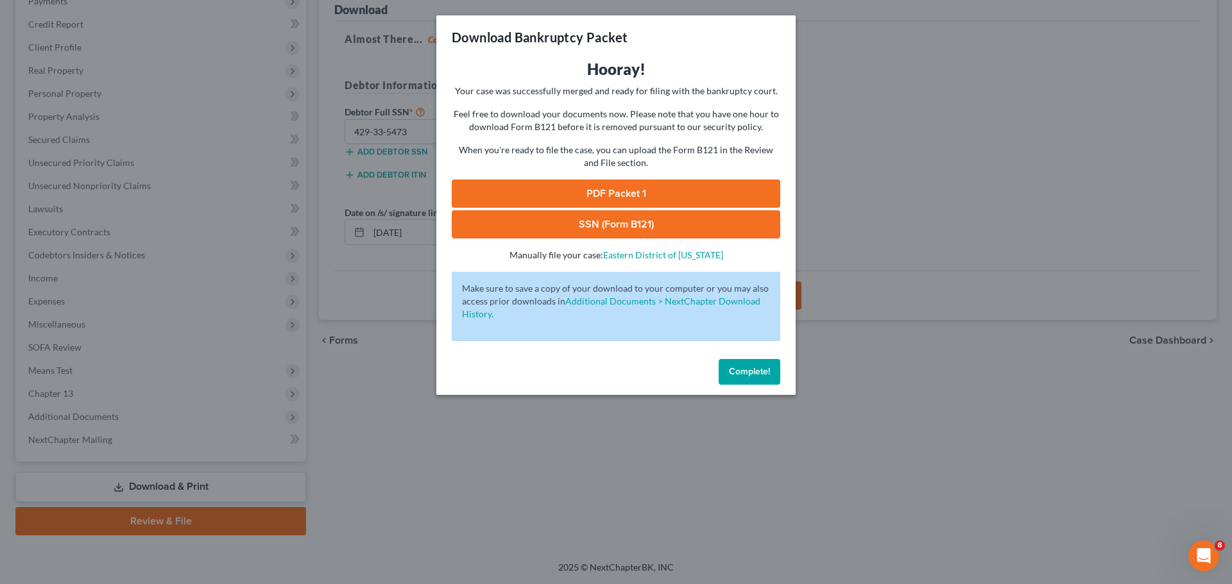
drag, startPoint x: 689, startPoint y: 179, endPoint x: 688, endPoint y: 185, distance: 6.5
click at [689, 179] on div "Hooray! Your case was successfully merged and ready for filing with the bankrup…" at bounding box center [616, 160] width 328 height 203
click at [685, 191] on link "PDF Packet 1" at bounding box center [616, 194] width 328 height 28
click at [609, 230] on link "SSN (Form B121)" at bounding box center [616, 224] width 328 height 28
drag, startPoint x: 1012, startPoint y: 193, endPoint x: 836, endPoint y: 166, distance: 177.8
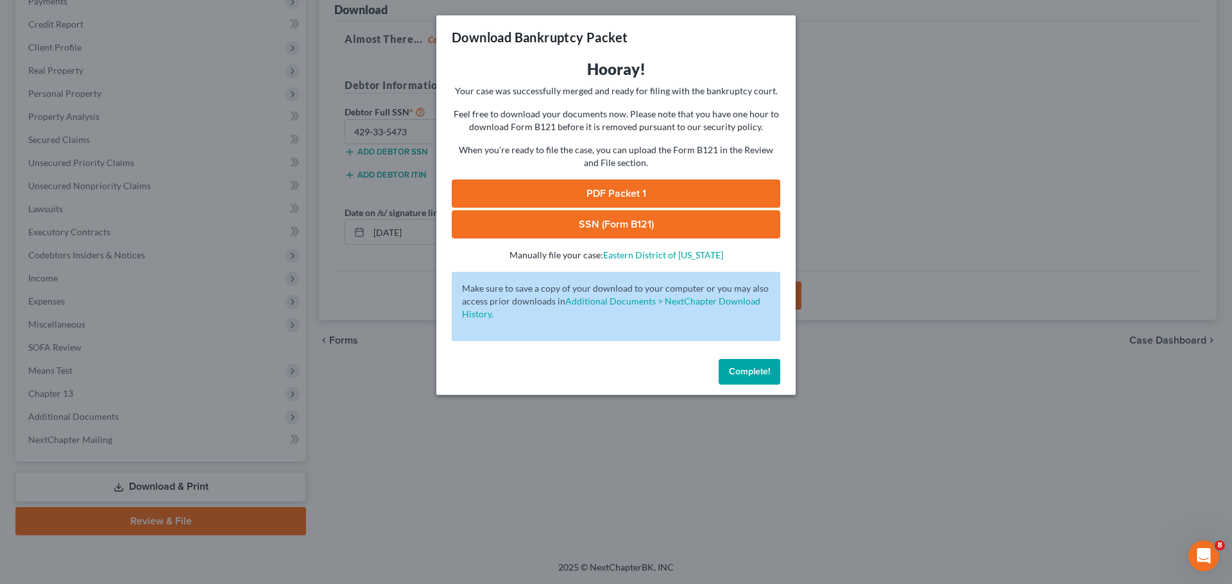
click at [1012, 192] on div "Download Bankruptcy Packet Hooray! Your case was successfully merged and ready …" at bounding box center [616, 292] width 1232 height 584
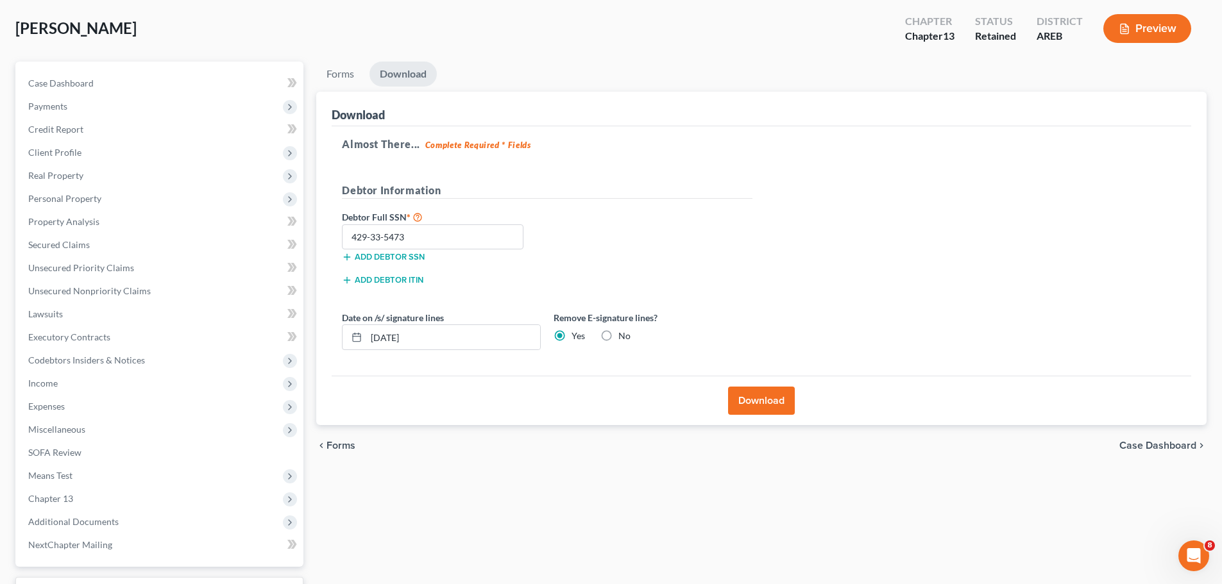
scroll to position [0, 0]
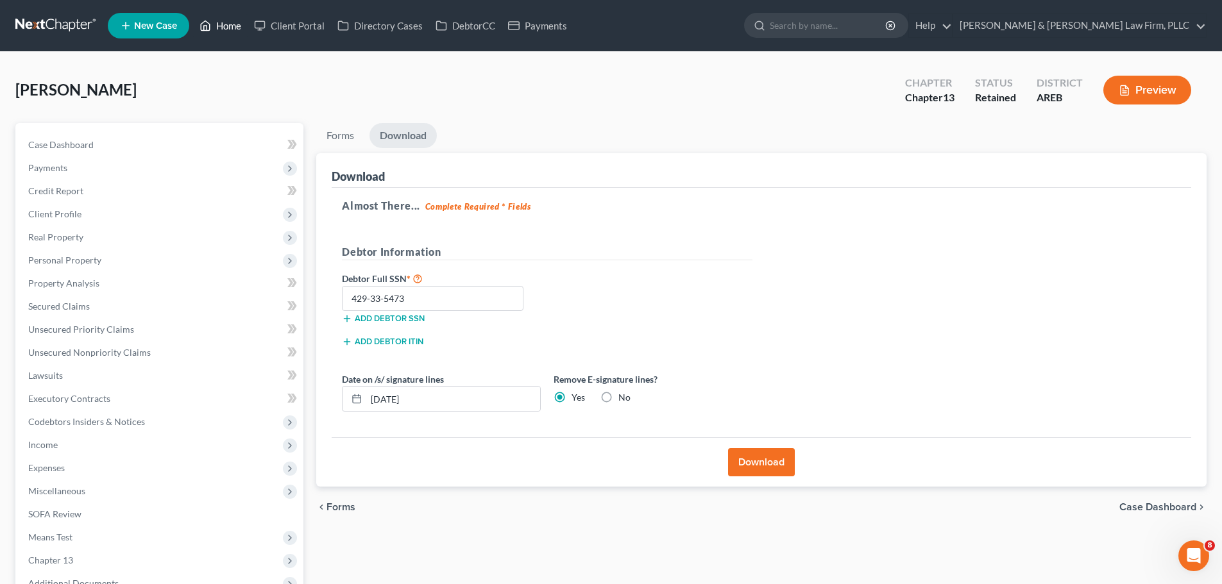
click at [223, 21] on link "Home" at bounding box center [220, 25] width 55 height 23
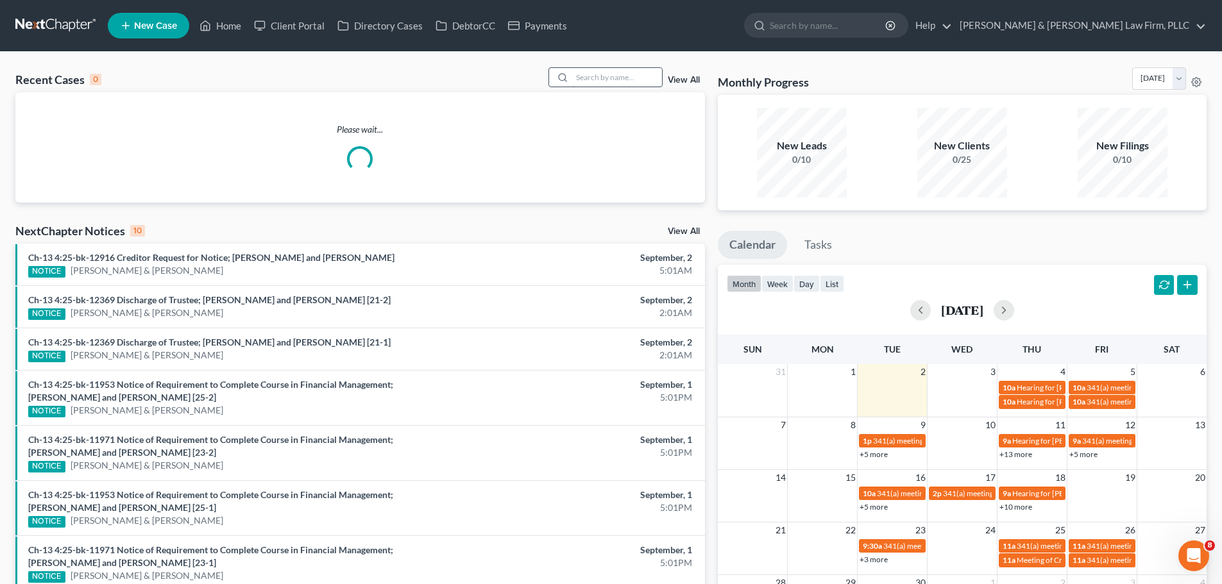
click at [604, 82] on input "search" at bounding box center [617, 77] width 90 height 19
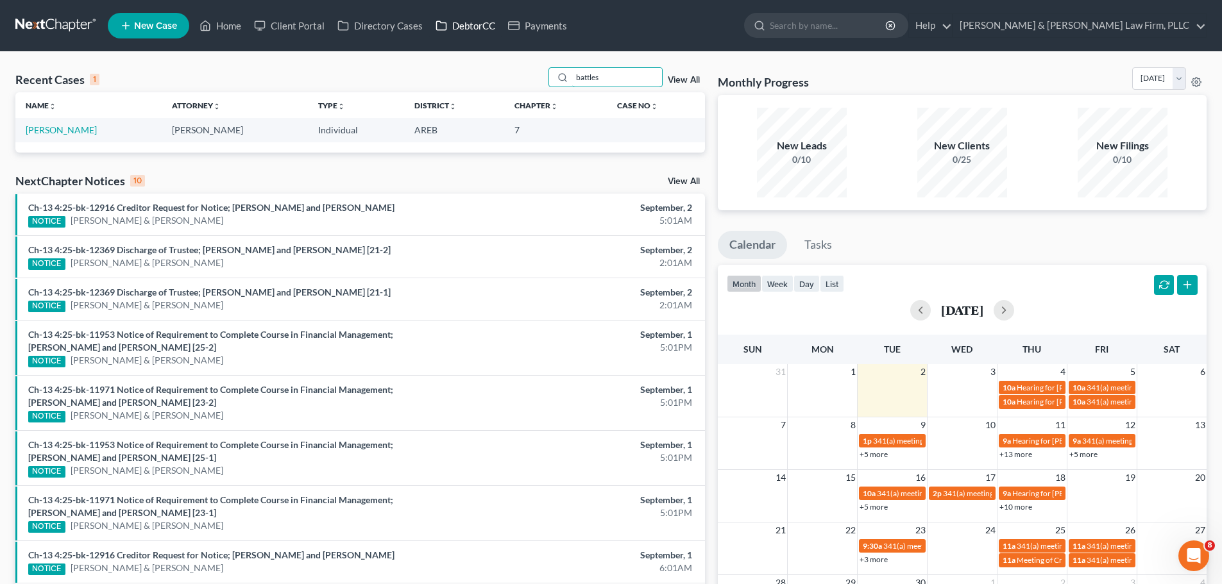
type input "battles"
click at [470, 22] on link "DebtorCC" at bounding box center [465, 25] width 72 height 23
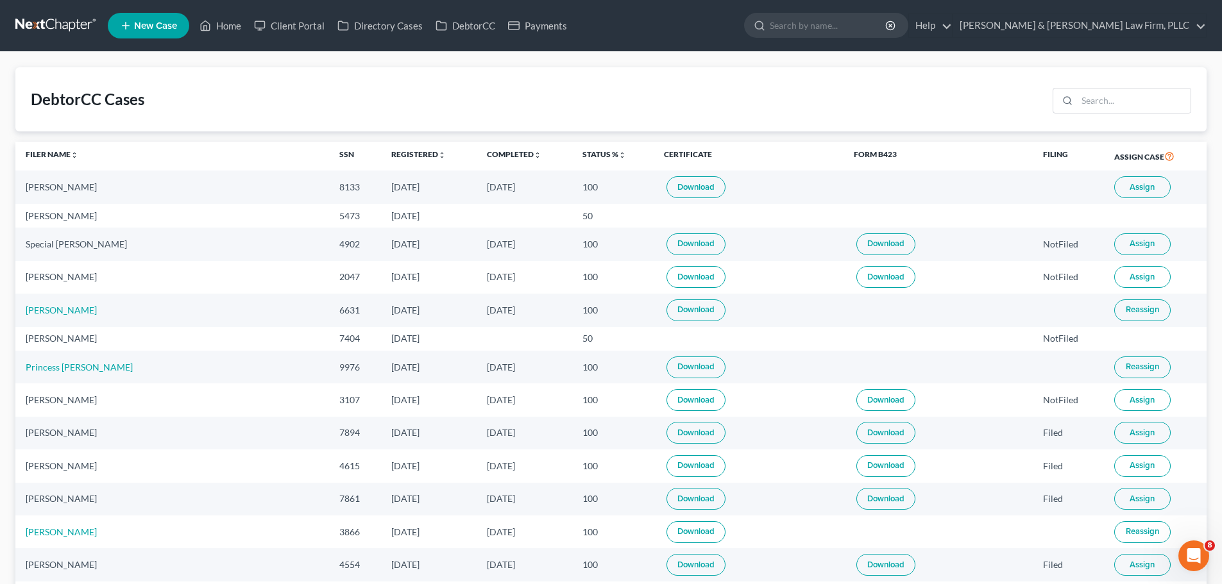
click at [666, 186] on link "Download" at bounding box center [695, 187] width 59 height 22
click at [230, 25] on link "Home" at bounding box center [220, 25] width 55 height 23
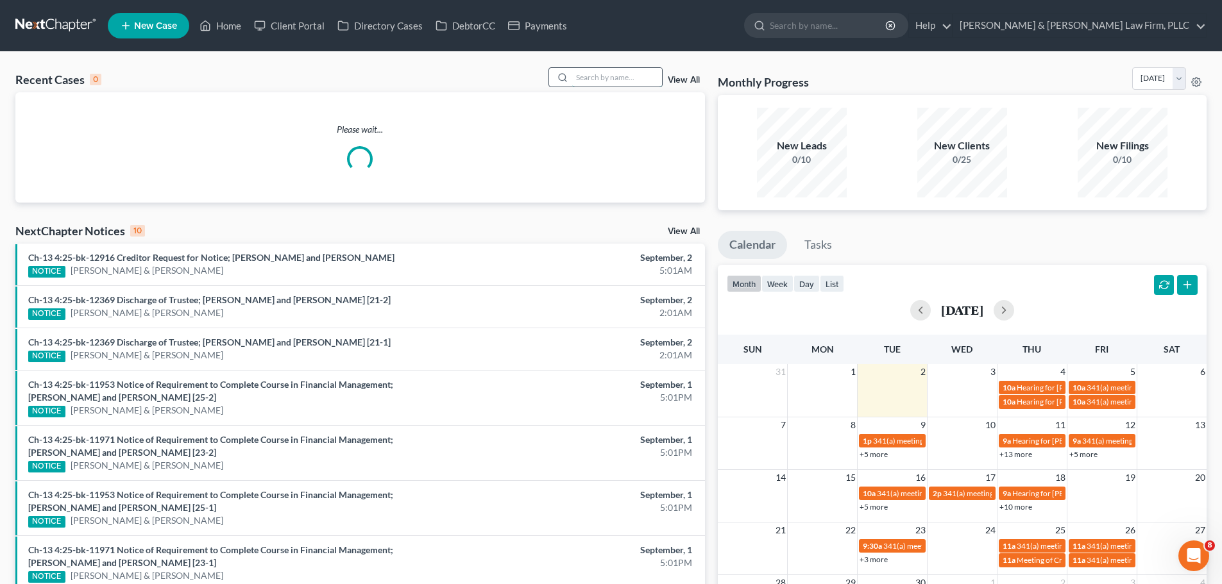
click at [593, 83] on input "search" at bounding box center [617, 77] width 90 height 19
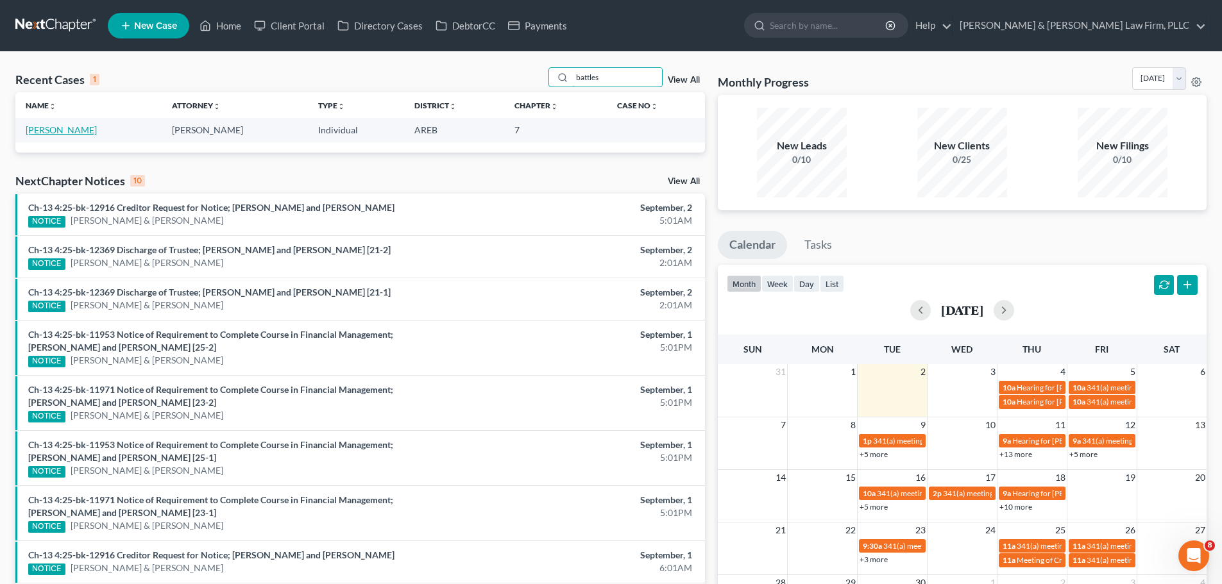
type input "battles"
click at [74, 128] on link "[PERSON_NAME]" at bounding box center [61, 129] width 71 height 11
select select "6"
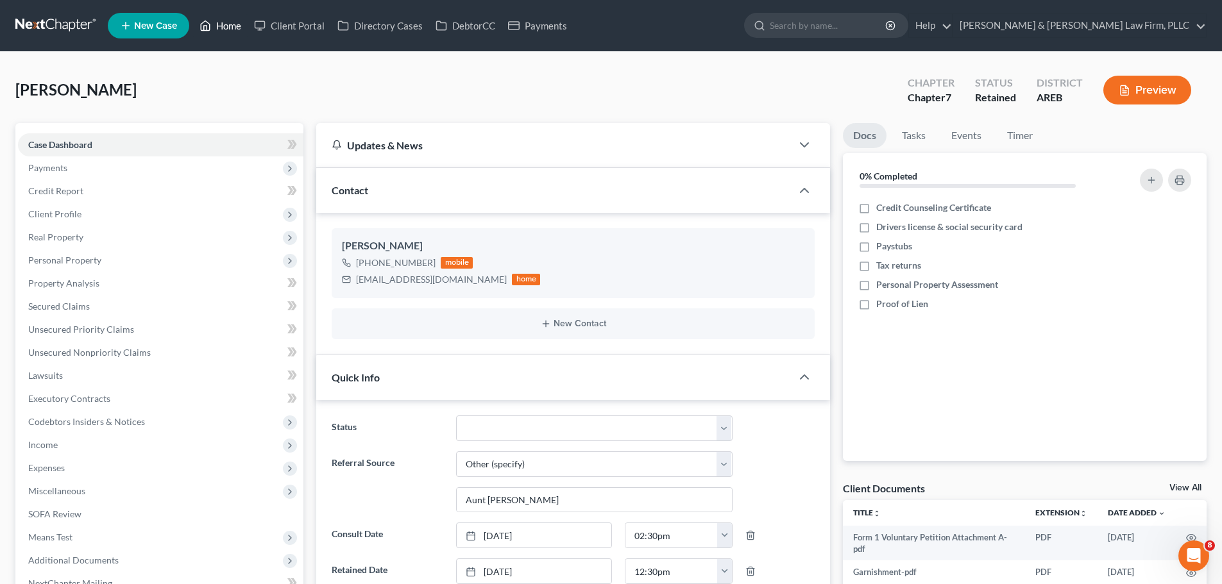
click at [233, 24] on link "Home" at bounding box center [220, 25] width 55 height 23
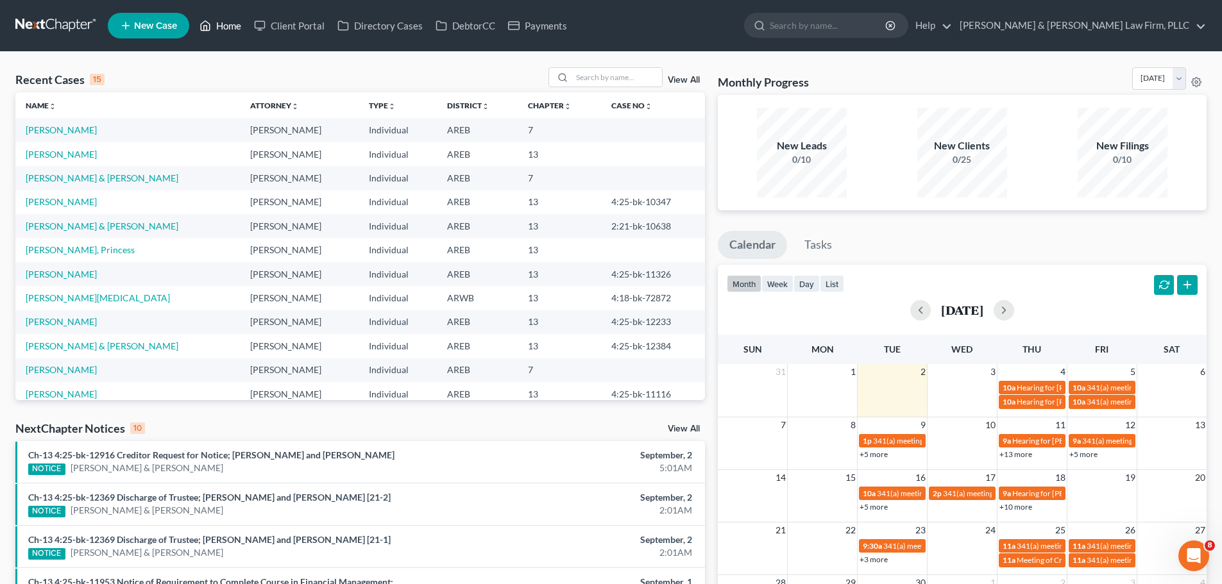
click at [212, 30] on link "Home" at bounding box center [220, 25] width 55 height 23
click at [72, 129] on link "[PERSON_NAME]" at bounding box center [61, 129] width 71 height 11
select select "6"
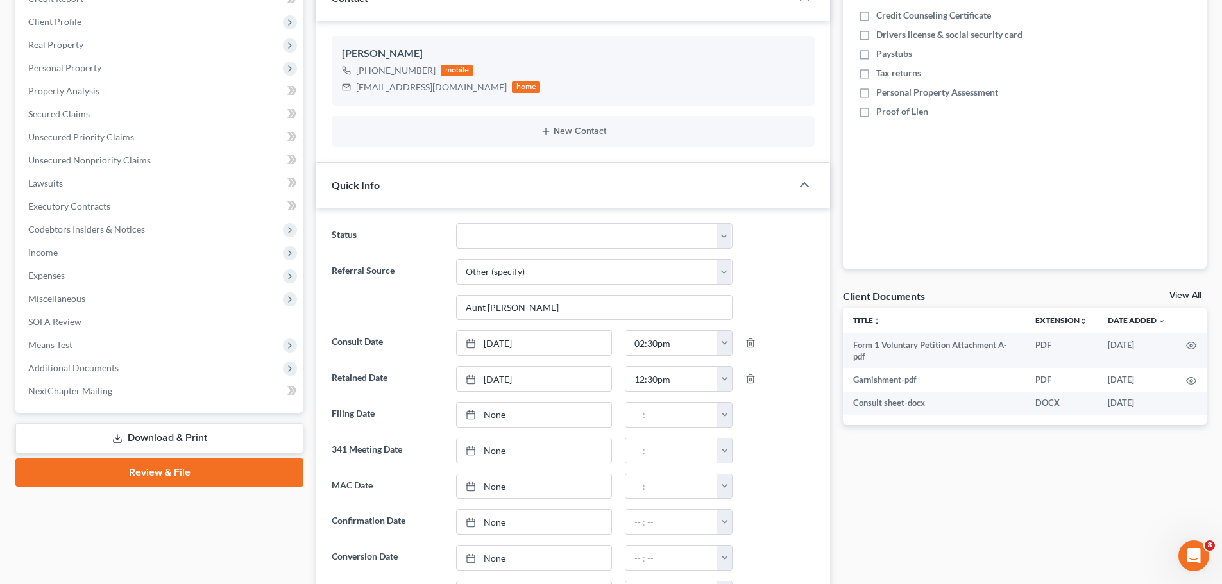
scroll to position [64, 0]
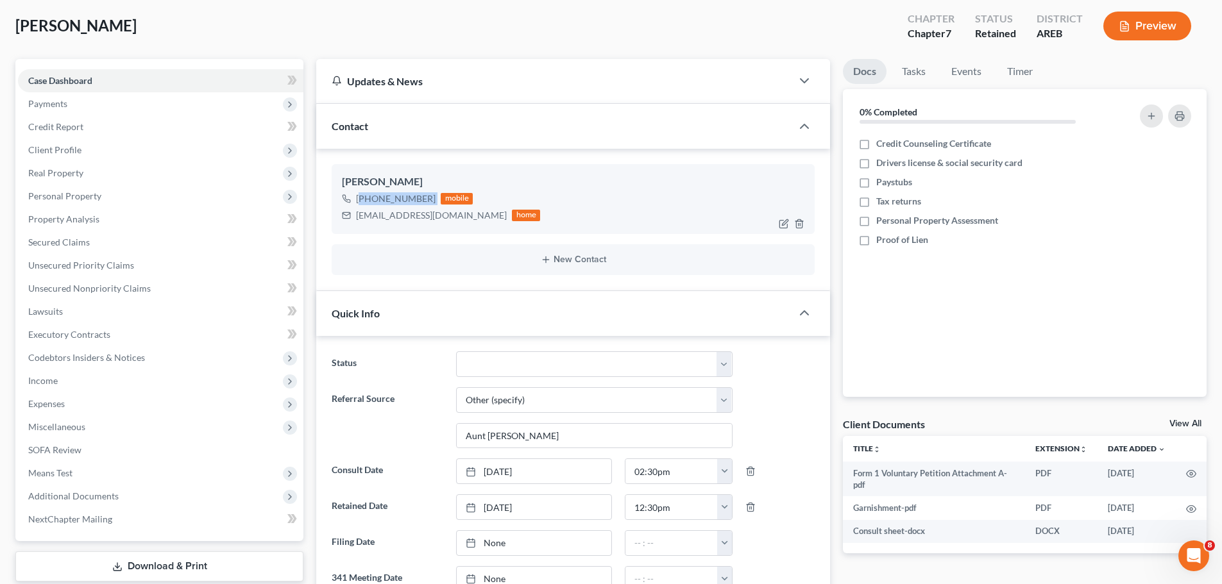
drag, startPoint x: 434, startPoint y: 197, endPoint x: 364, endPoint y: 201, distance: 70.1
click at [364, 201] on div "[PHONE_NUMBER] mobile" at bounding box center [441, 199] width 198 height 17
copy div "[PHONE_NUMBER]"
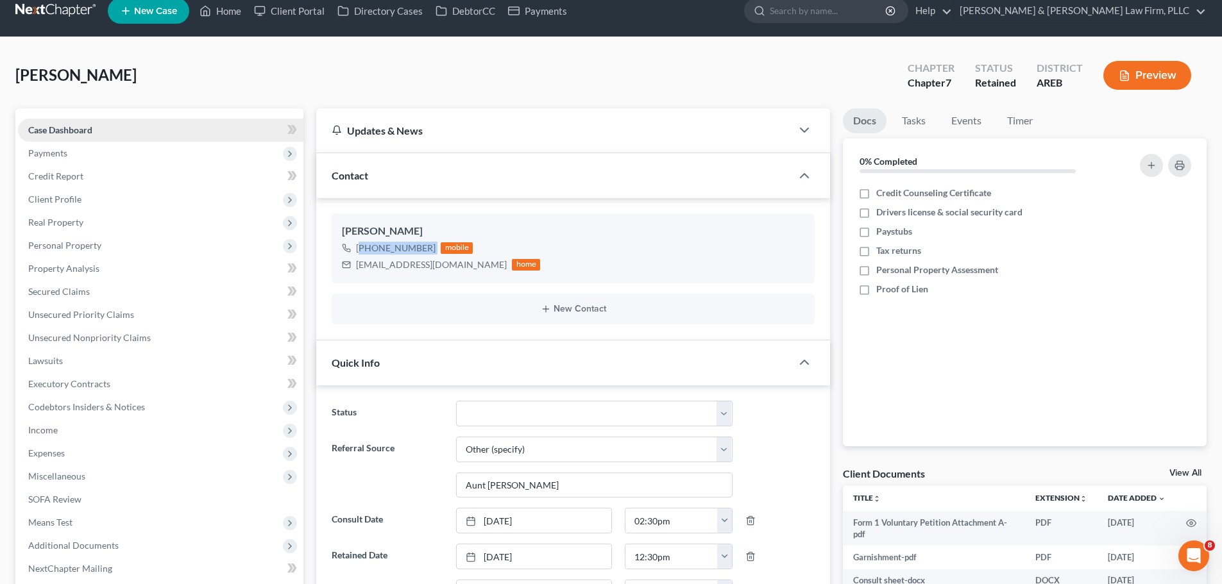
scroll to position [0, 0]
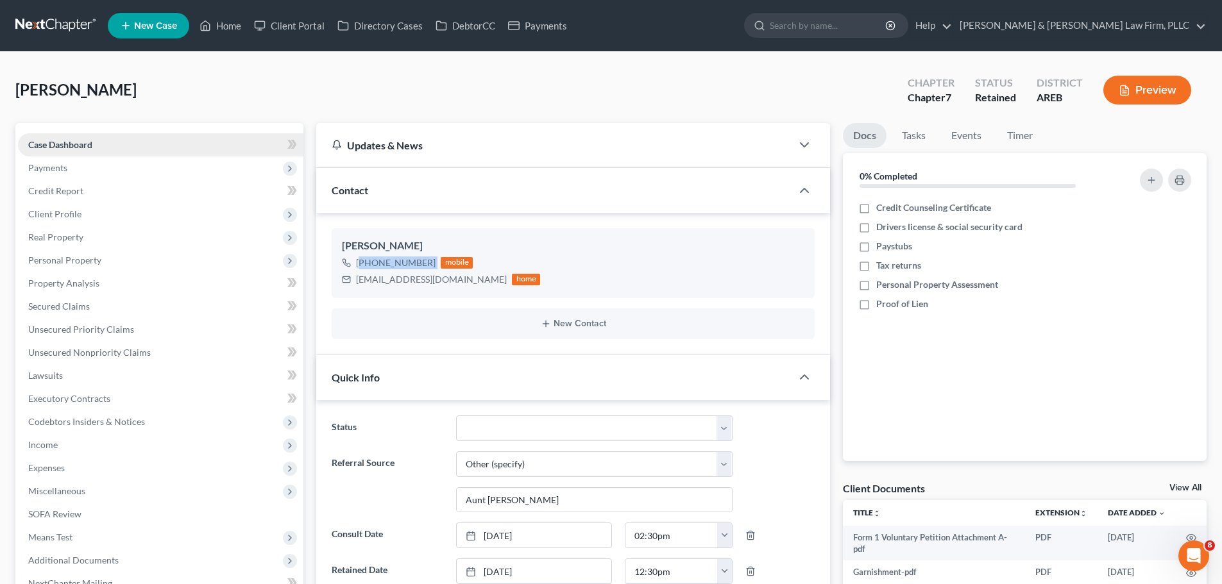
click at [142, 147] on link "Case Dashboard" at bounding box center [160, 144] width 285 height 23
click at [423, 258] on div "[PHONE_NUMBER]" at bounding box center [396, 263] width 80 height 13
